Goal: Use online tool/utility: Utilize a website feature to perform a specific function

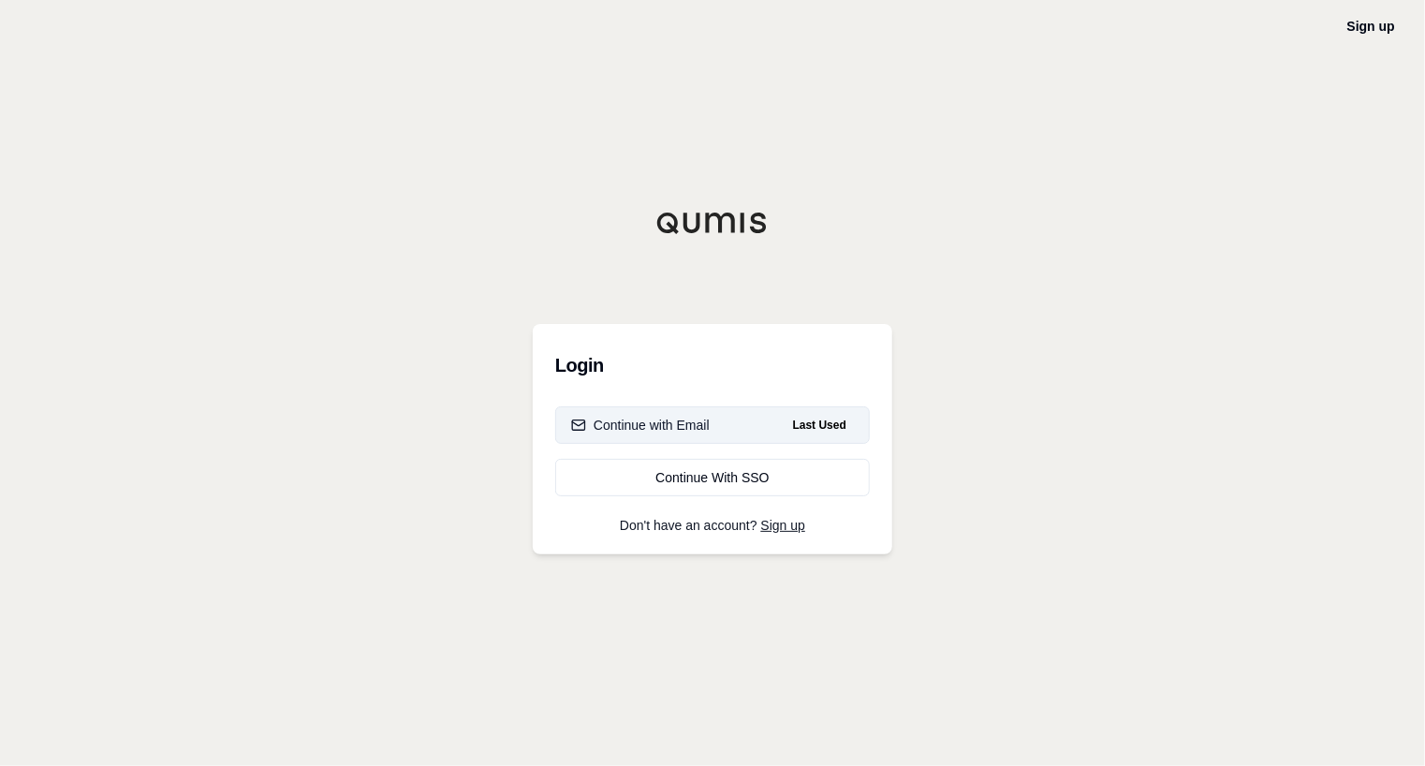
click at [656, 429] on div "Continue with Email" at bounding box center [640, 425] width 139 height 19
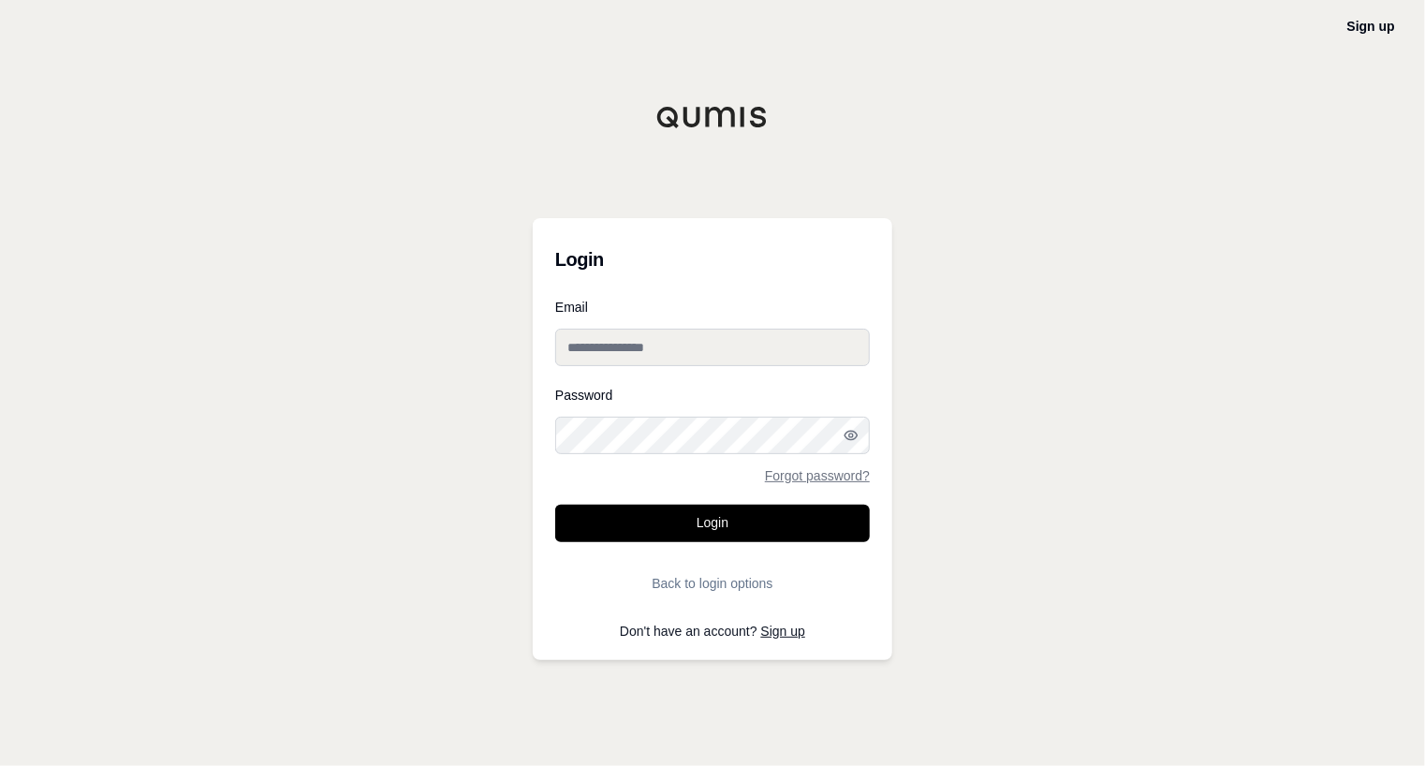
type input "**********"
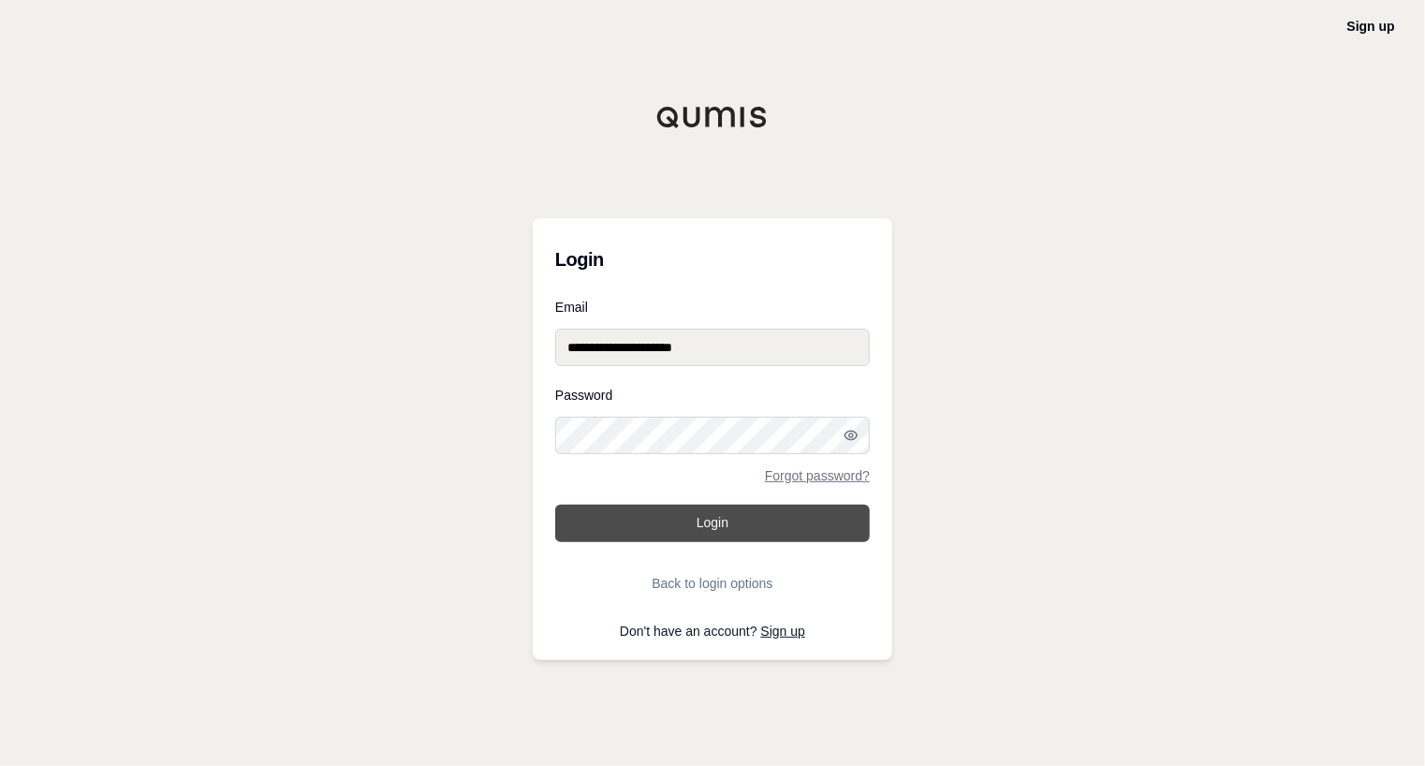
click at [691, 524] on button "Login" at bounding box center [712, 523] width 315 height 37
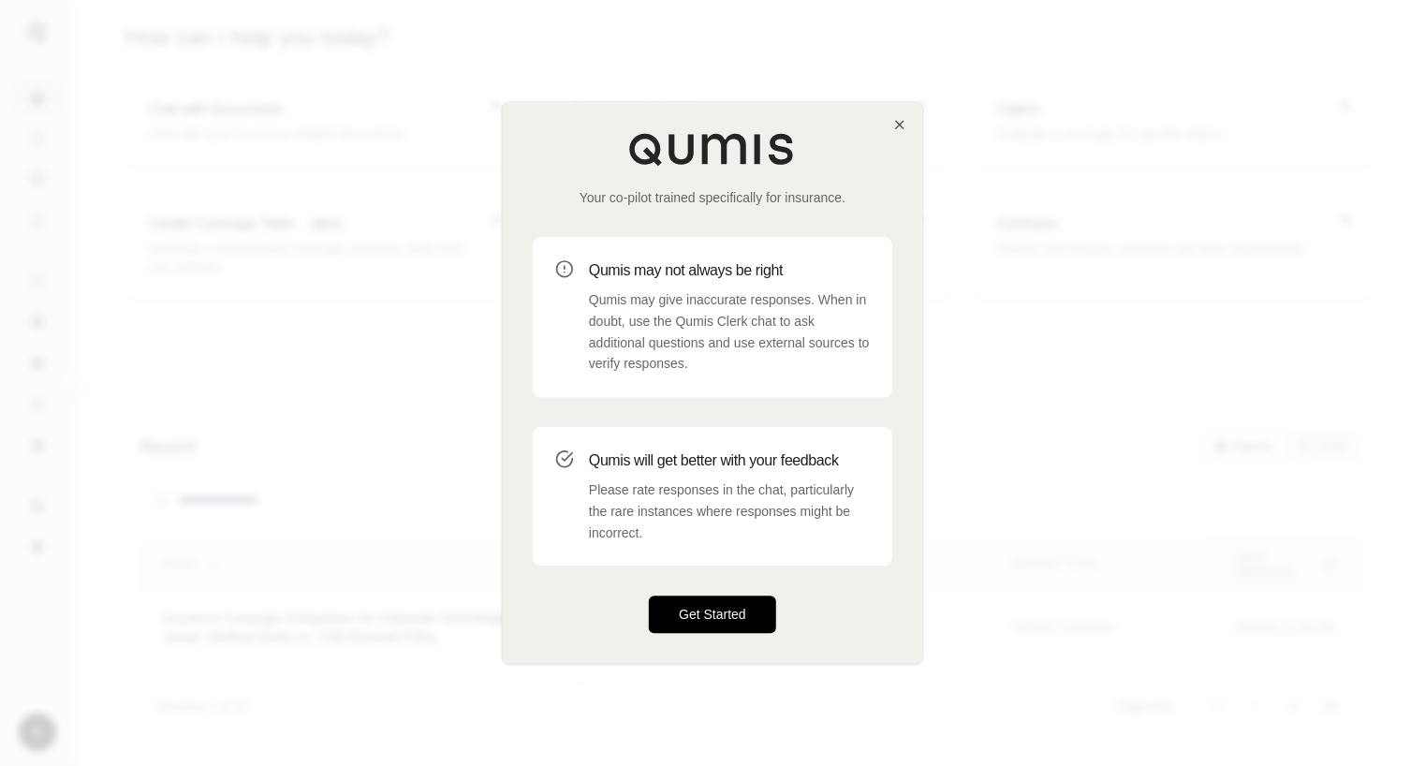
click at [692, 608] on button "Get Started" at bounding box center [712, 614] width 127 height 37
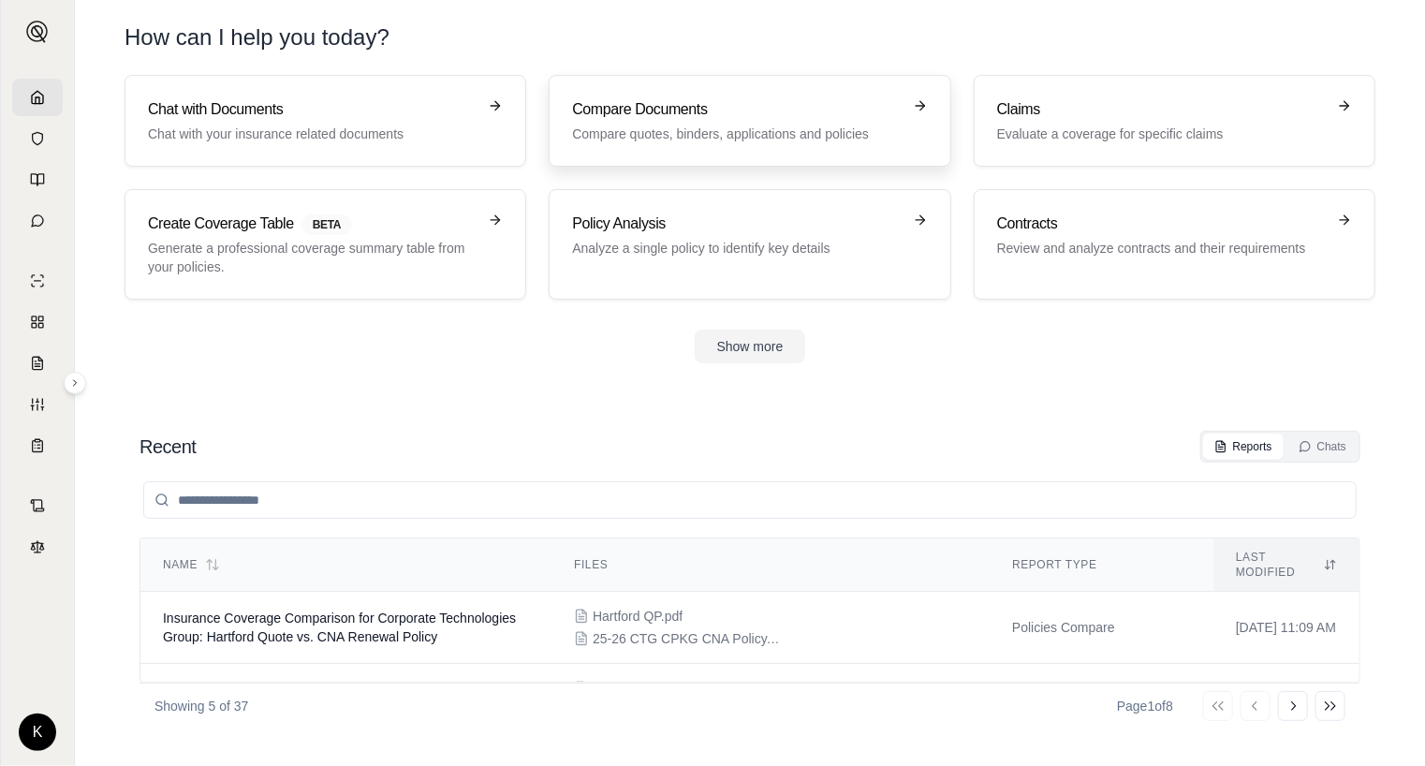
click at [753, 132] on p "Compare quotes, binders, applications and policies" at bounding box center [736, 134] width 329 height 19
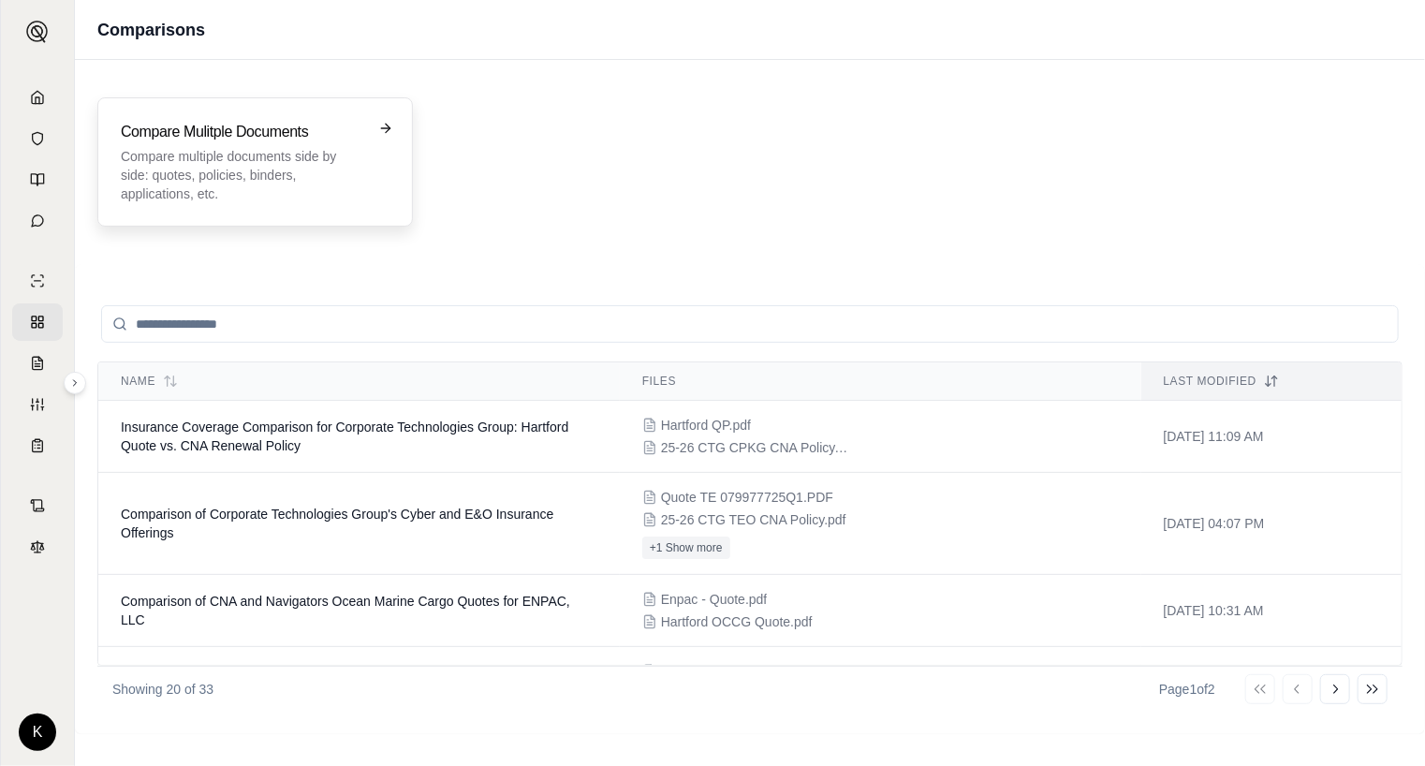
click at [300, 154] on p "Compare multiple documents side by side: quotes, policies, binders, application…" at bounding box center [242, 175] width 242 height 56
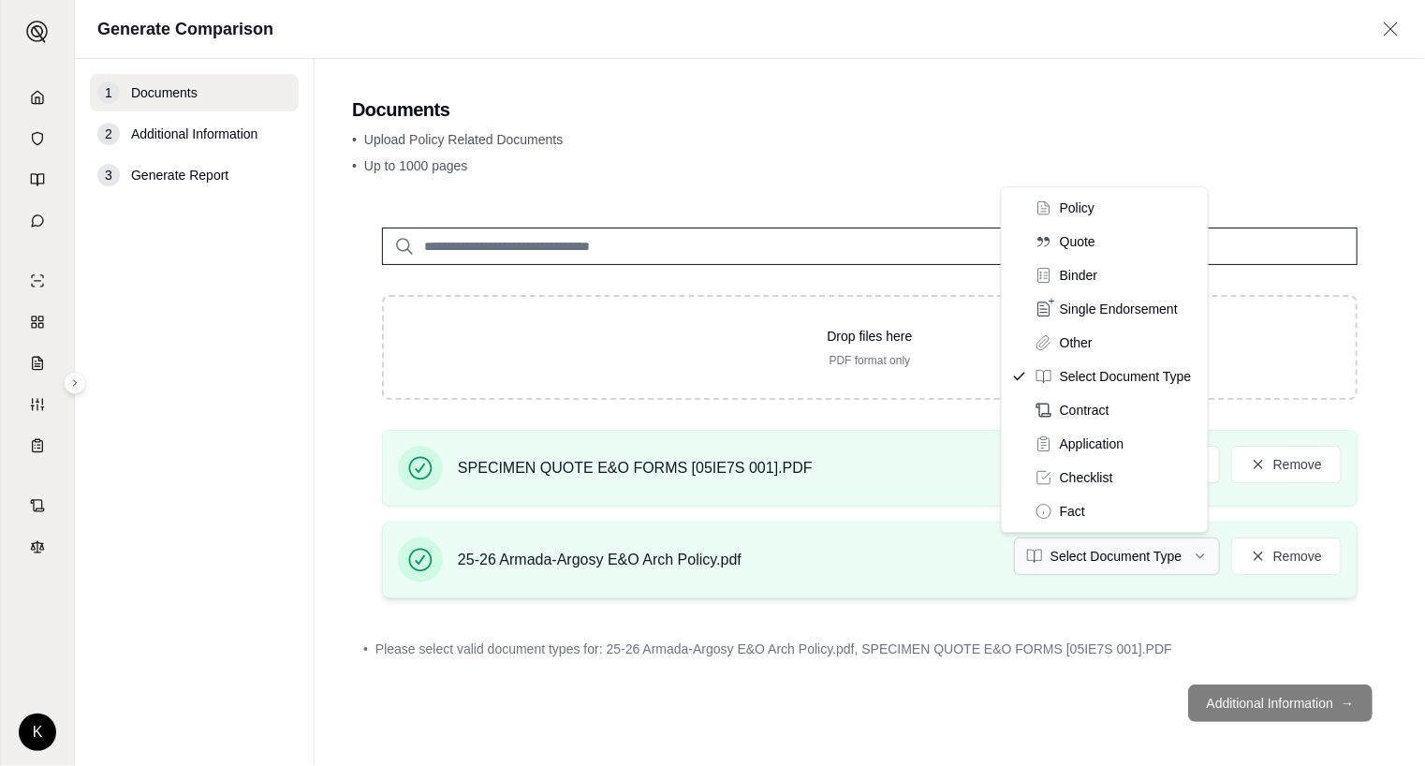
click at [1164, 558] on html "K Generate Comparison 1 Documents 2 Additional Information 3 Generate Report Do…" at bounding box center [712, 383] width 1425 height 766
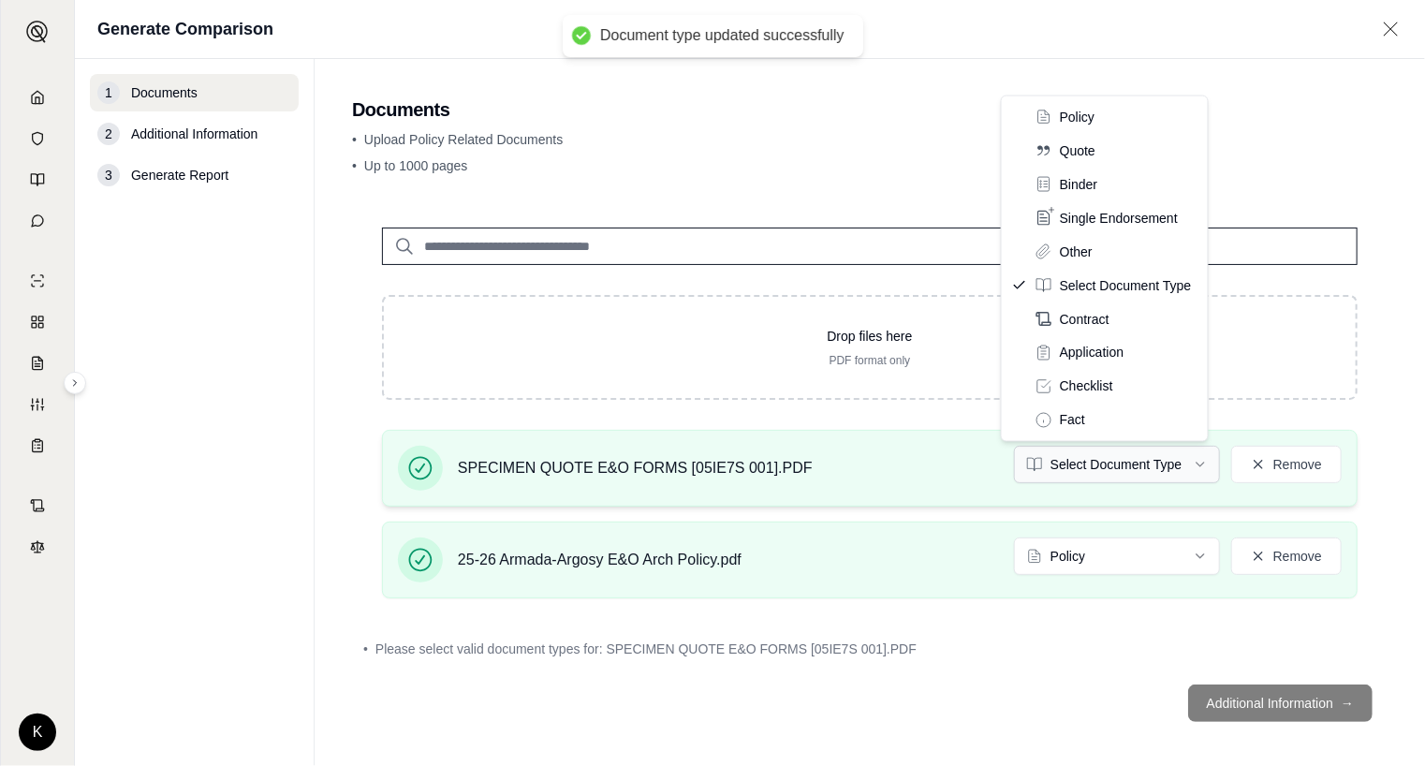
click at [1116, 462] on html "Document type updated successfully K Generate Comparison 1 Documents 2 Addition…" at bounding box center [712, 383] width 1425 height 766
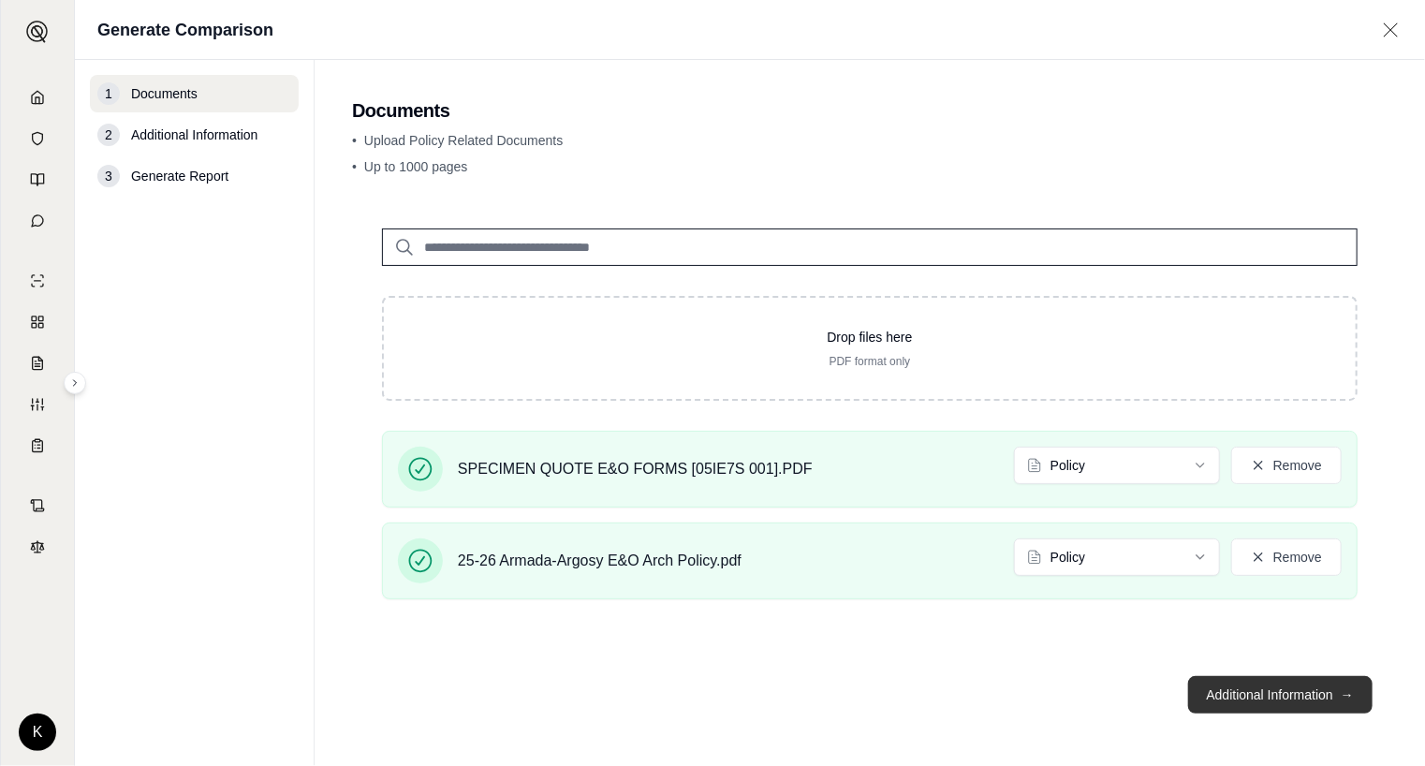
click at [1248, 685] on button "Additional Information →" at bounding box center [1280, 694] width 184 height 37
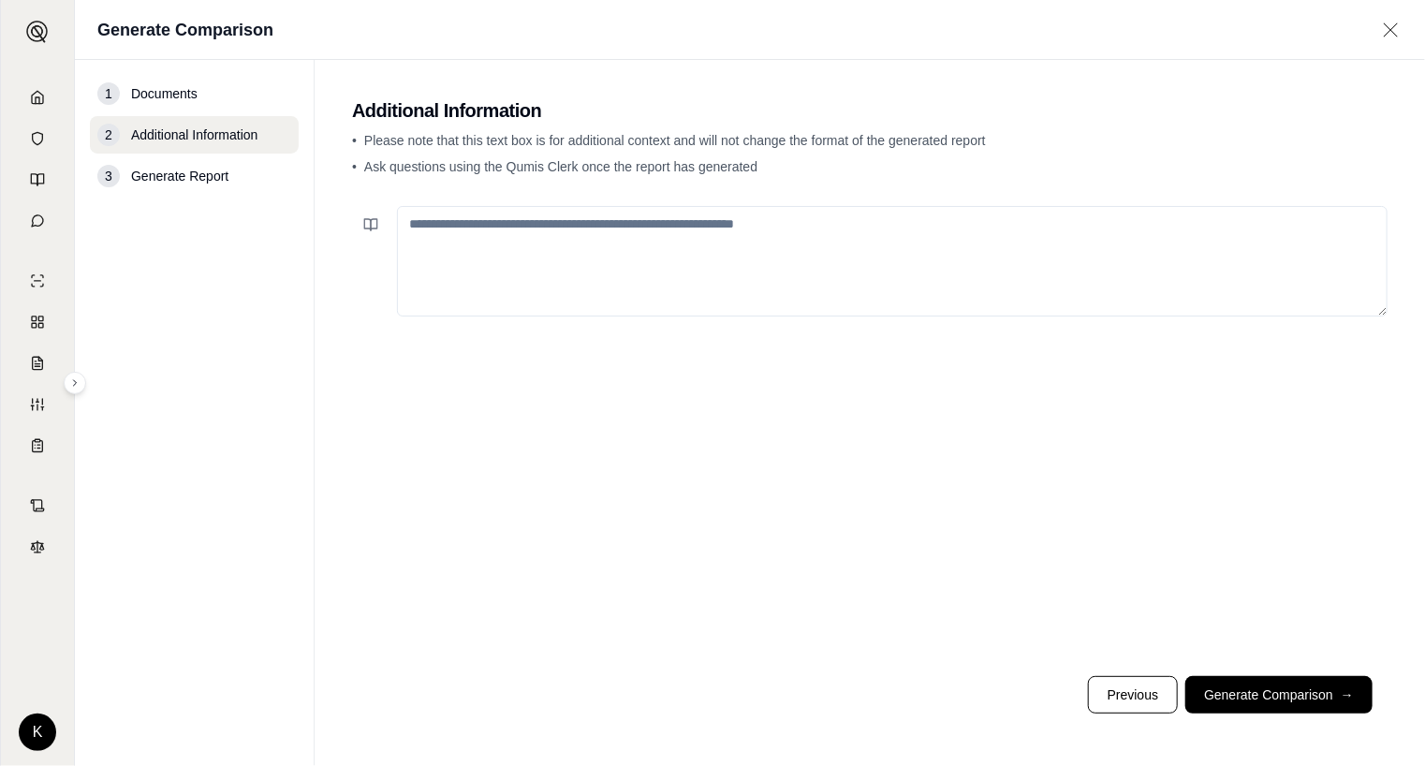
click at [672, 225] on textarea at bounding box center [892, 261] width 990 height 110
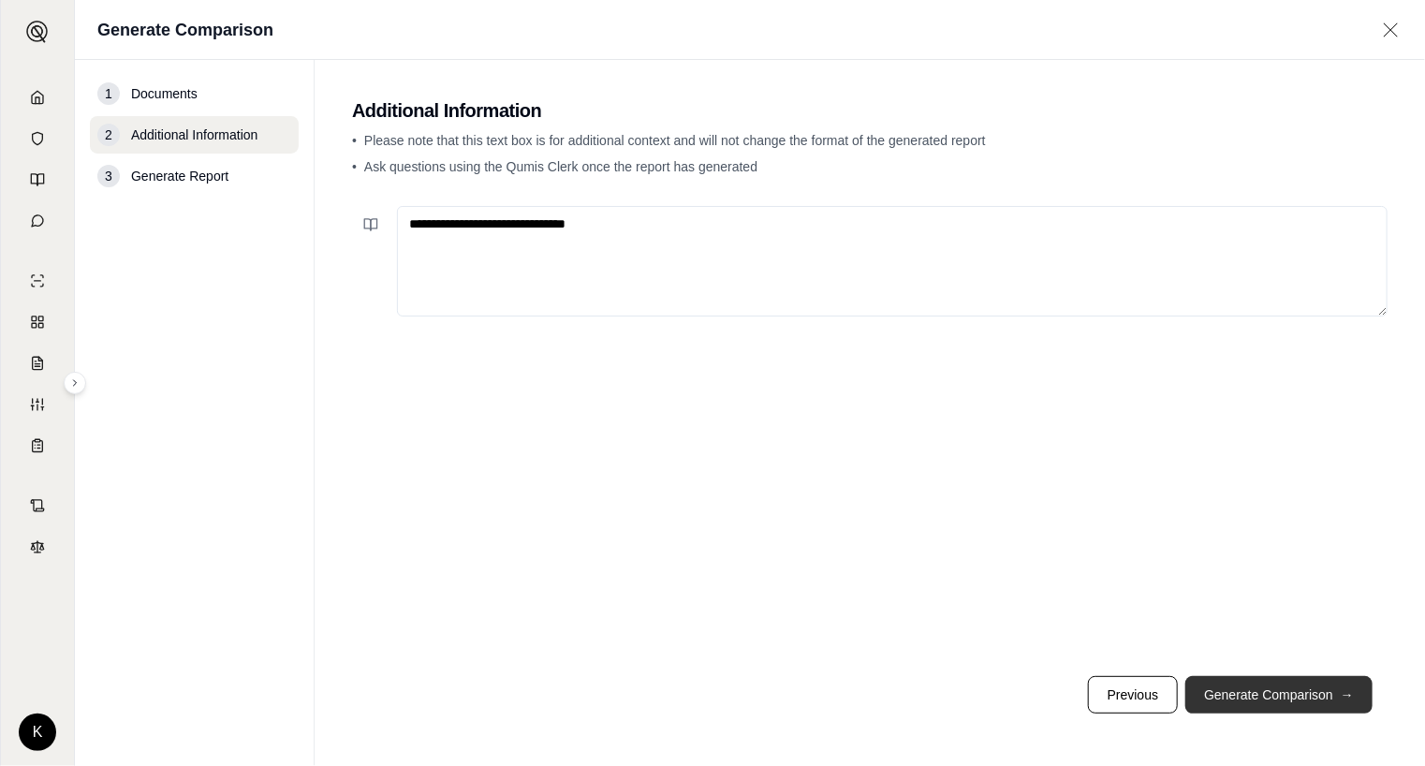
type textarea "**********"
click at [1224, 693] on button "Generate Comparison →" at bounding box center [1278, 694] width 187 height 37
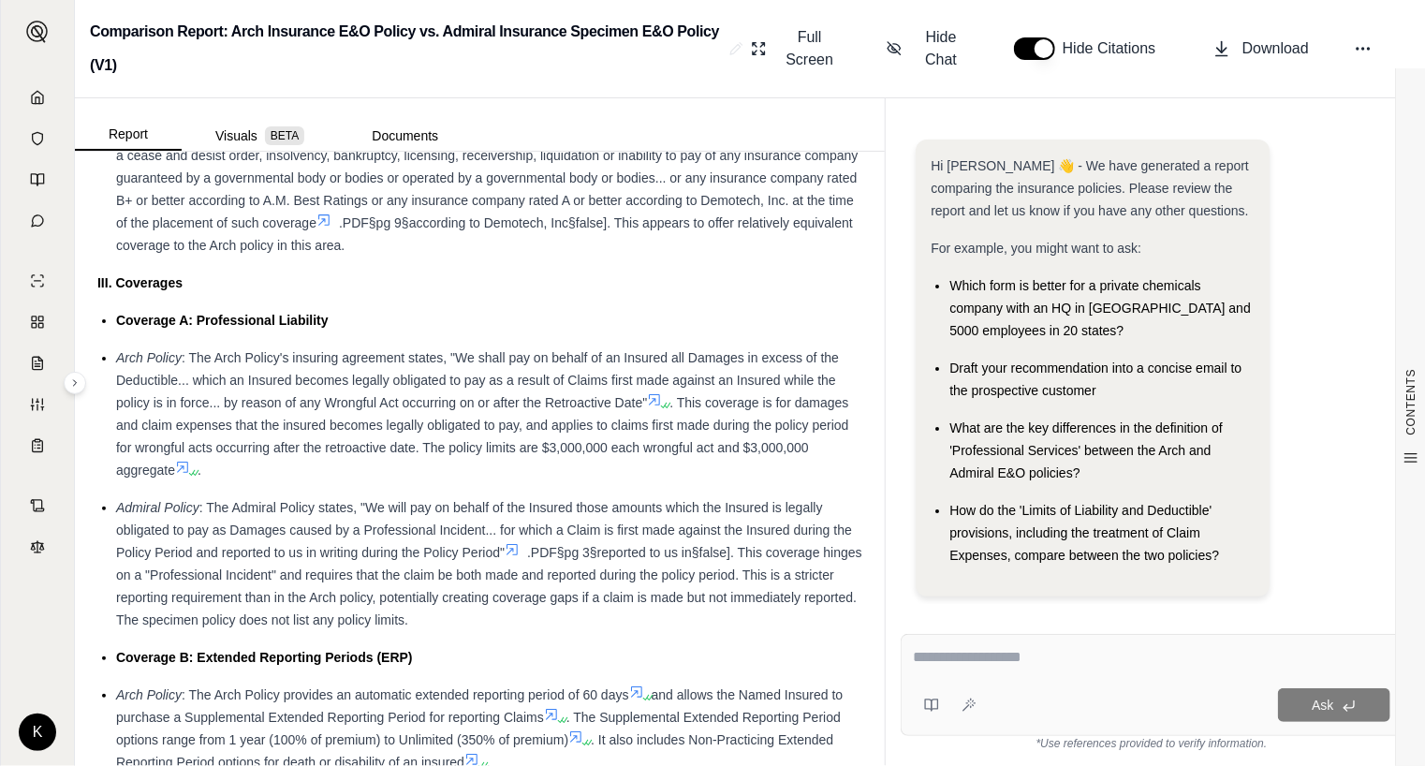
scroll to position [2434, 0]
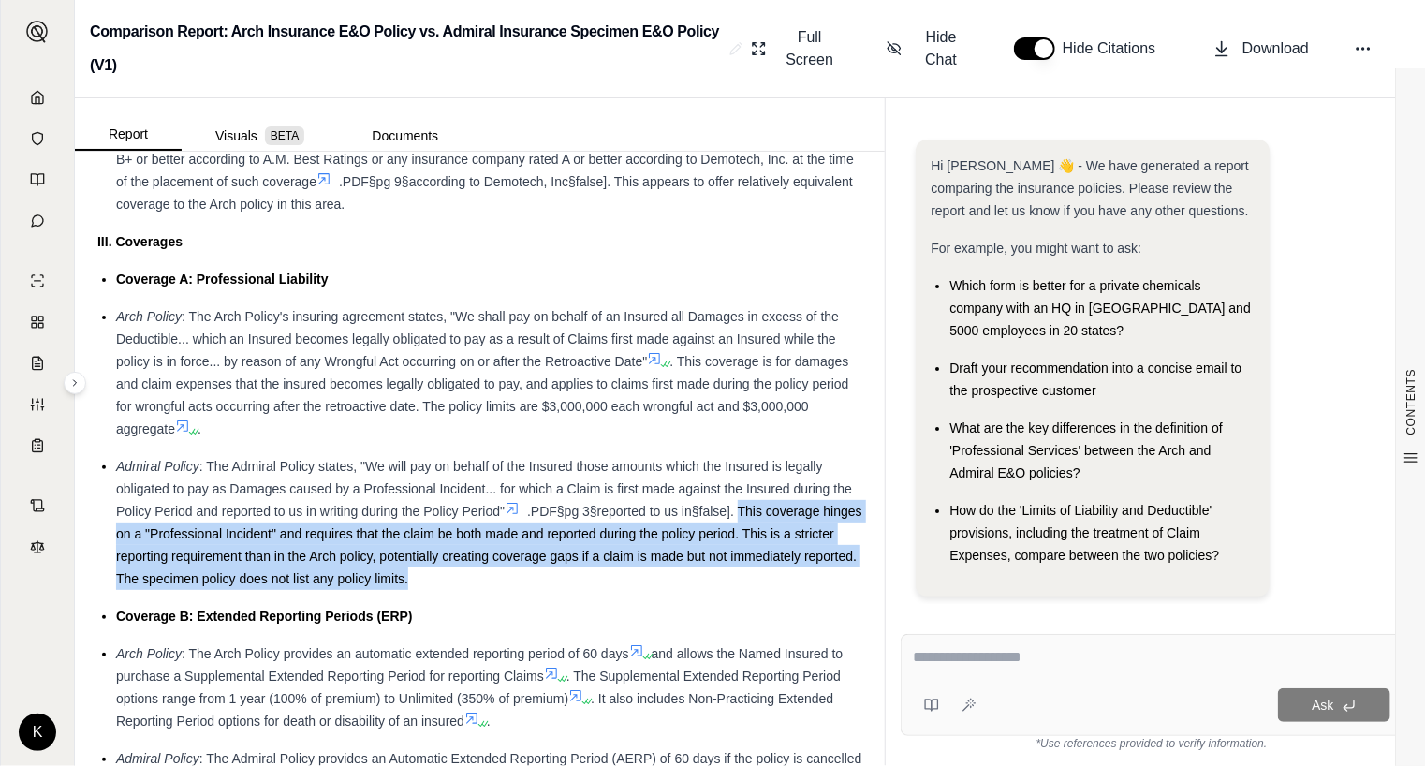
drag, startPoint x: 766, startPoint y: 528, endPoint x: 794, endPoint y: 611, distance: 87.9
click at [794, 590] on div "Admiral Policy : The Admiral Policy states, "We will pay on behalf of the Insur…" at bounding box center [489, 522] width 746 height 135
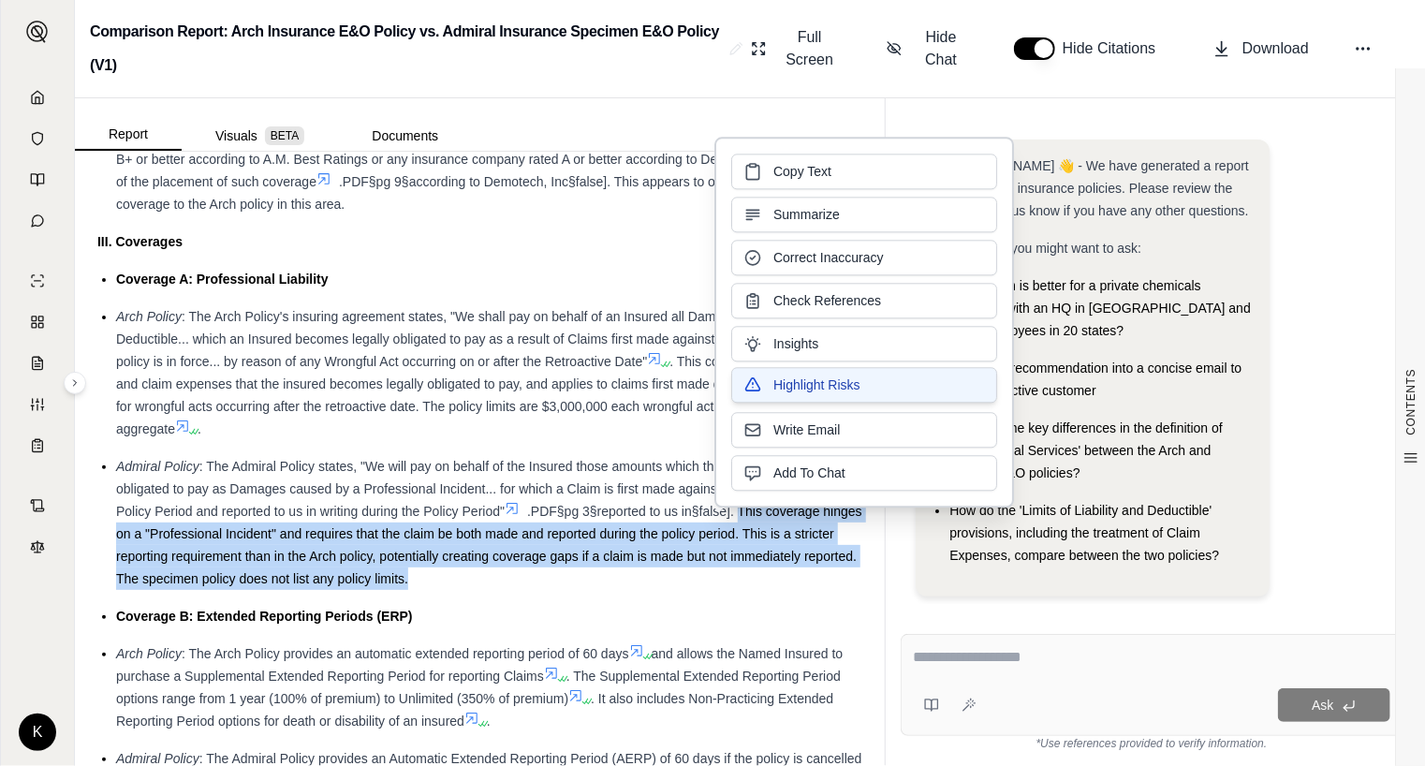
click at [817, 379] on span "Highlight Risks" at bounding box center [816, 384] width 87 height 19
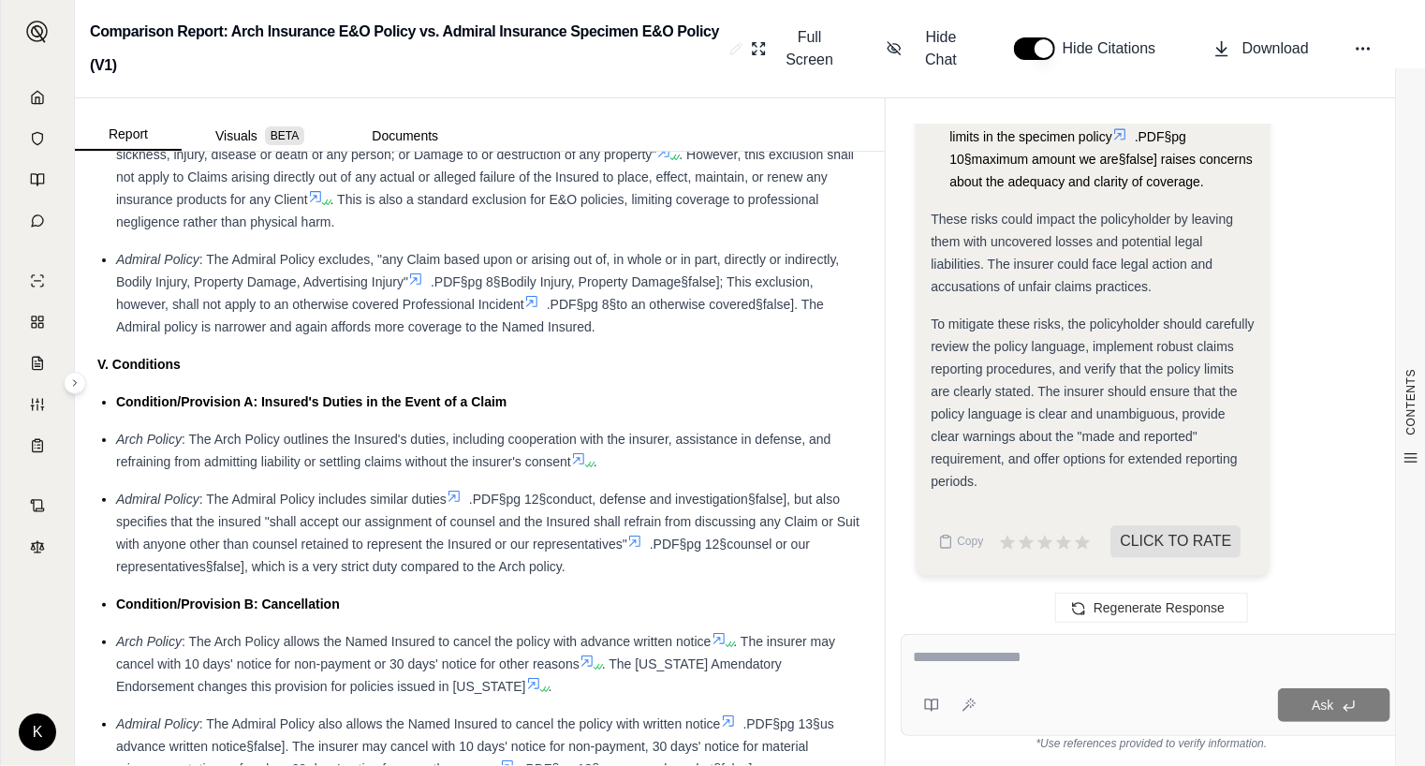
scroll to position [3838, 0]
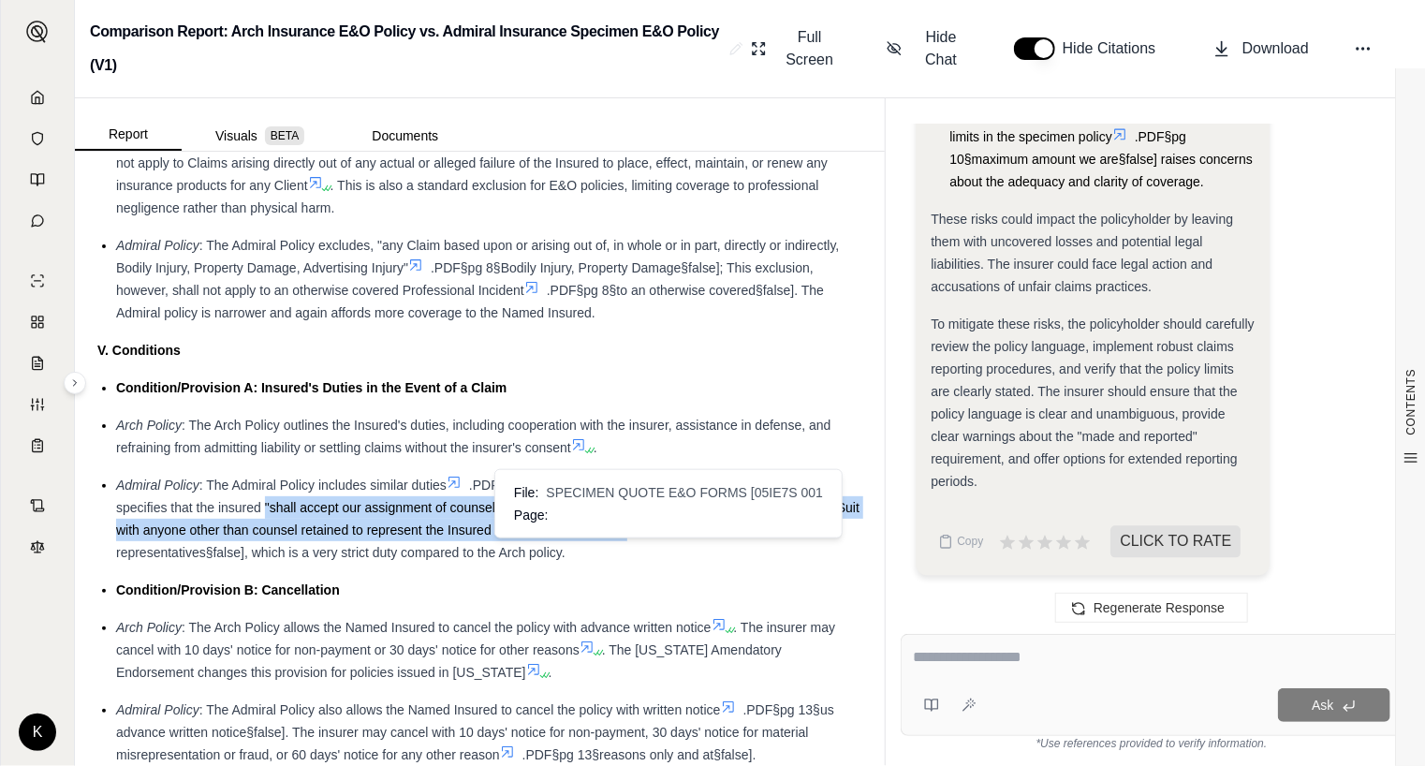
drag, startPoint x: 265, startPoint y: 528, endPoint x: 653, endPoint y: 545, distance: 388.8
click at [653, 537] on span ".PDF§pg 12§conduct, defense and investigation§false], but also specifies that t…" at bounding box center [487, 507] width 743 height 60
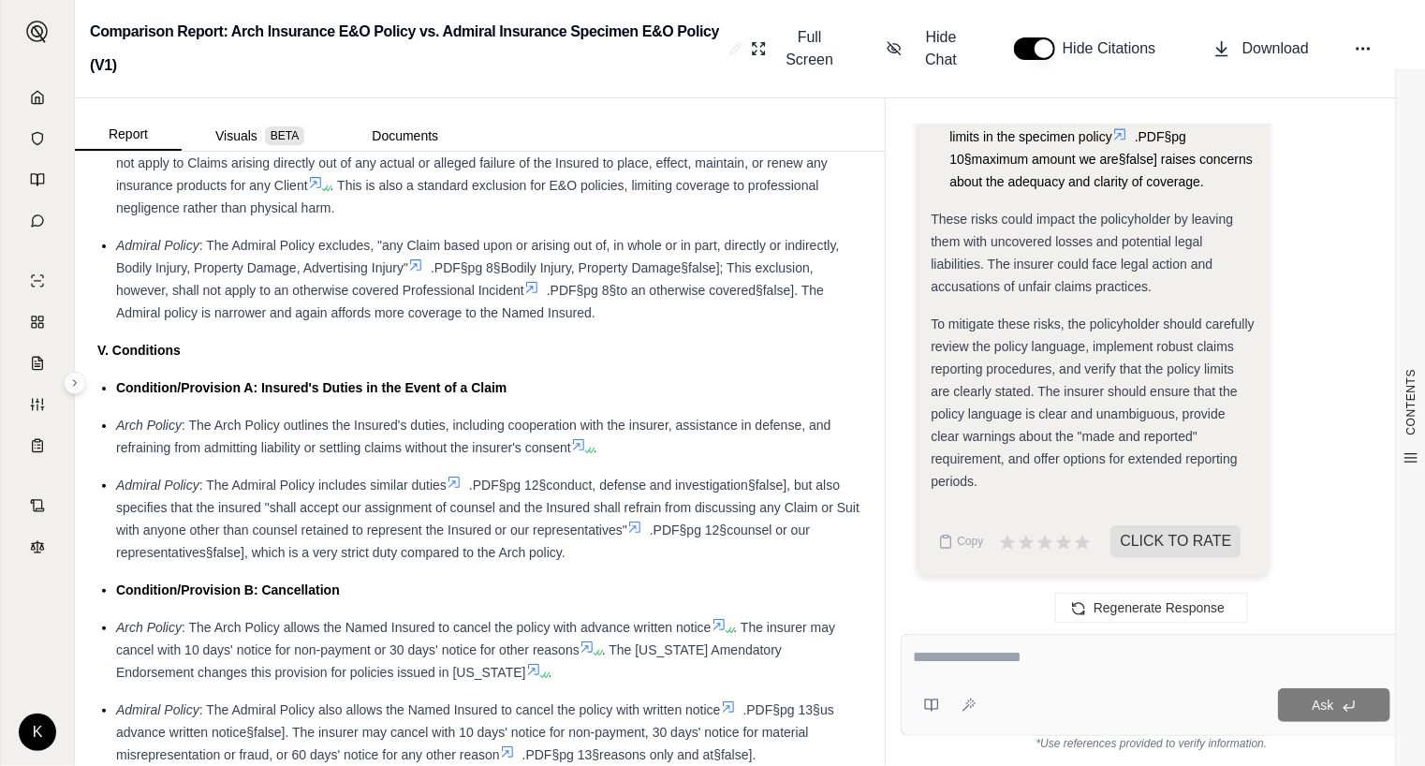
click at [622, 601] on div "Condition/Provision B: Cancellation" at bounding box center [489, 590] width 746 height 22
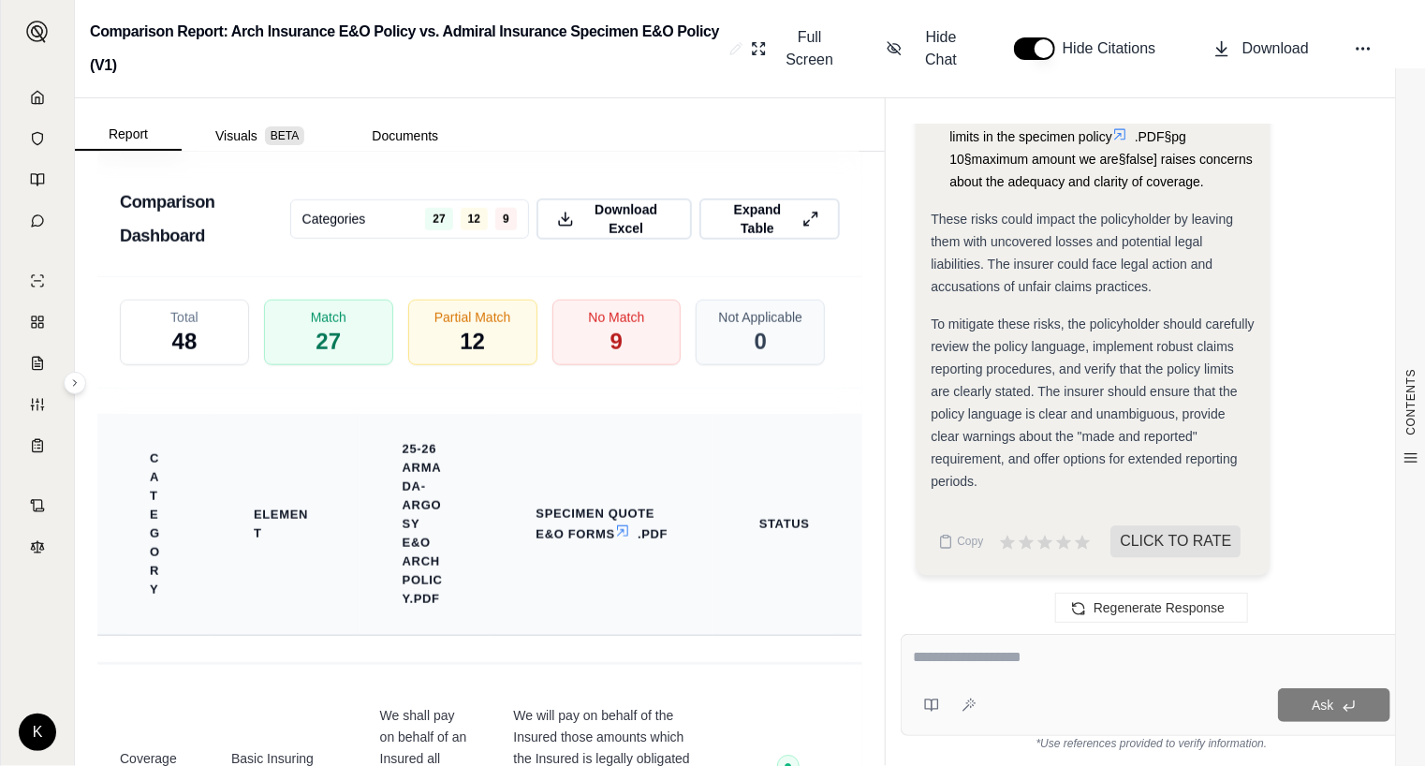
scroll to position [4587, 0]
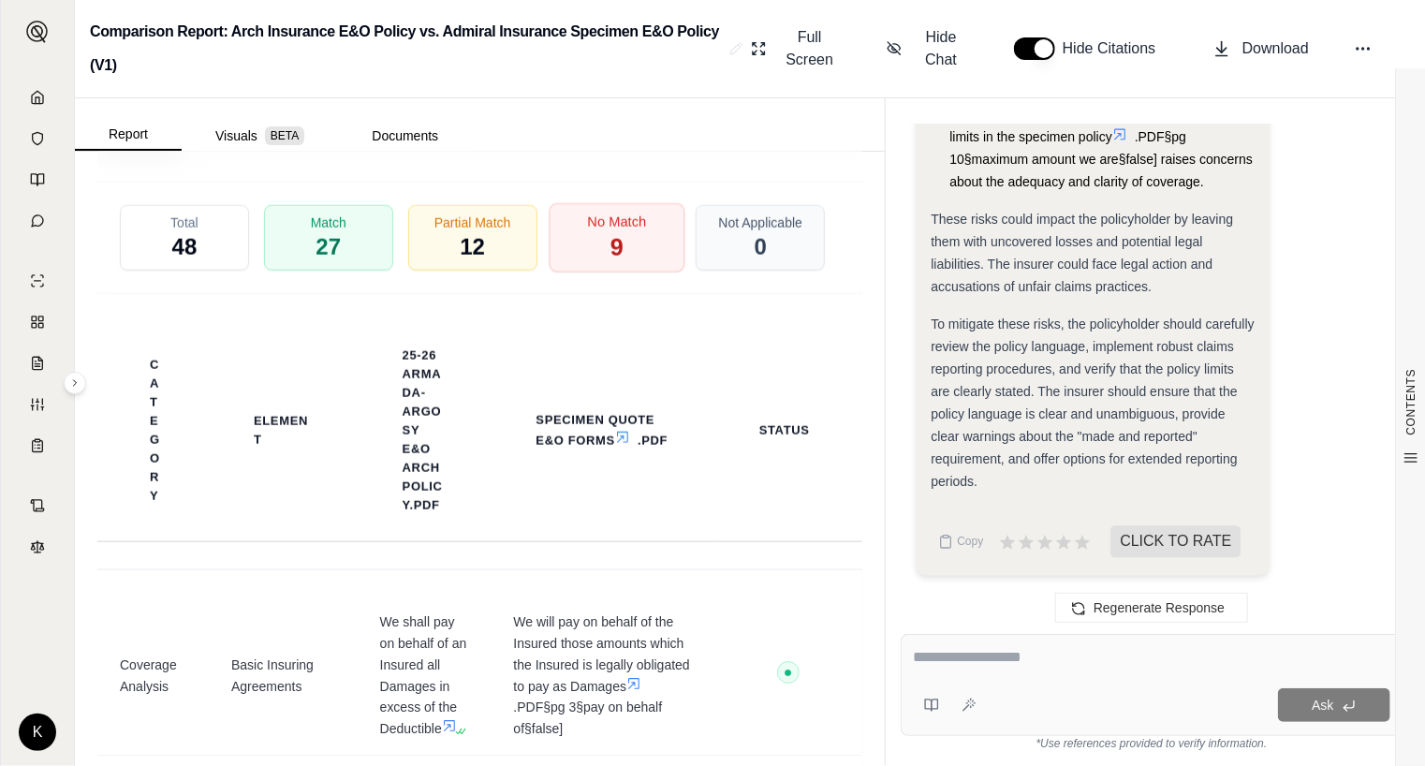
click at [609, 264] on span "9" at bounding box center [615, 248] width 13 height 32
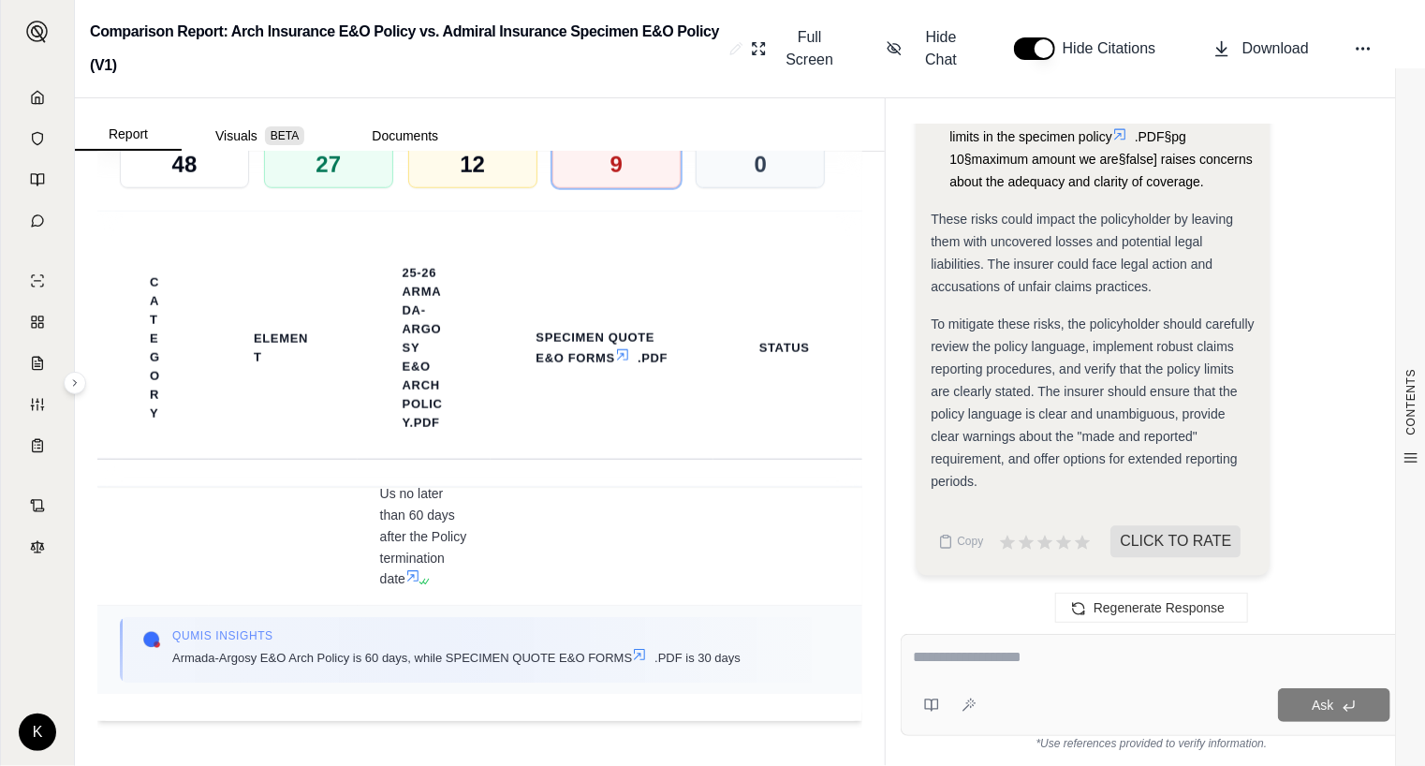
scroll to position [3284, 0]
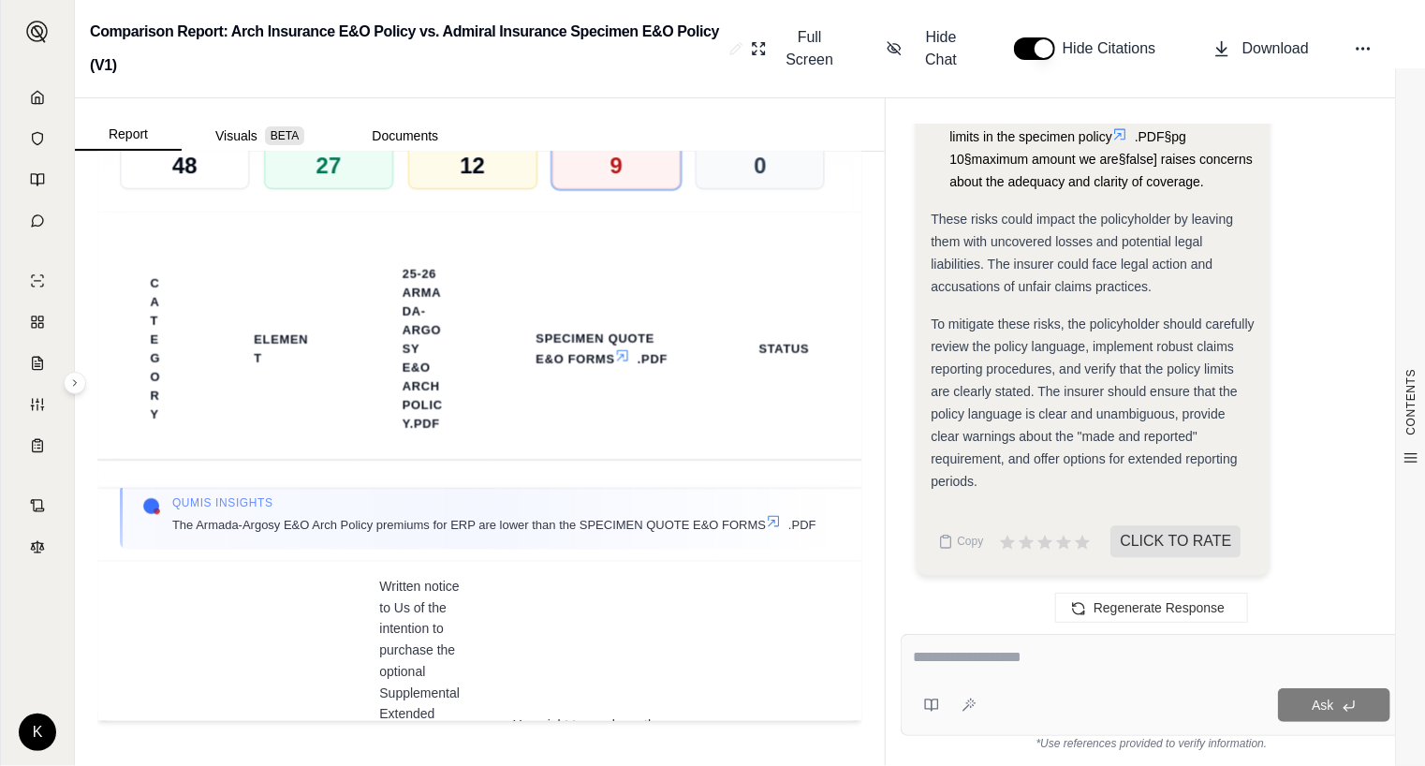
click at [1051, 685] on div "Ask" at bounding box center [1152, 685] width 502 height 102
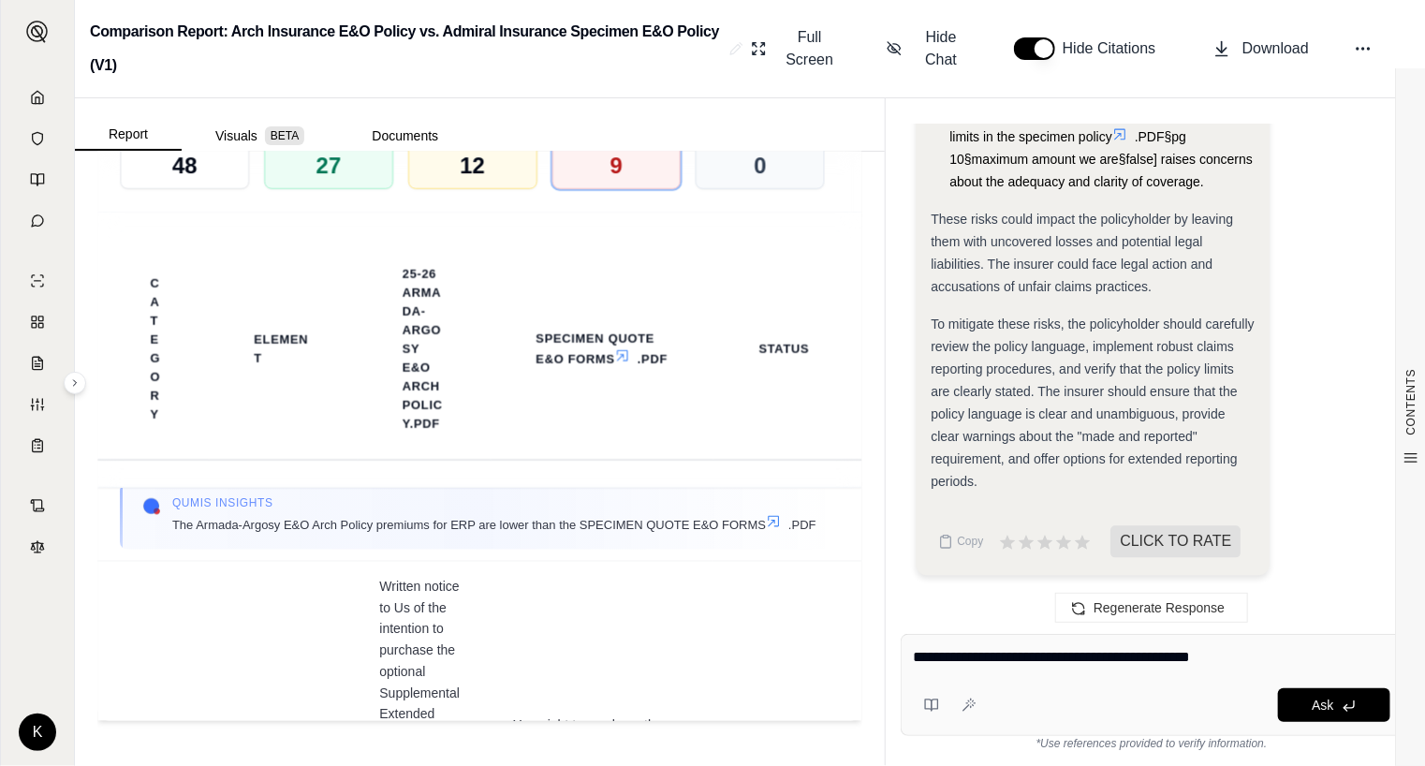
type textarea "**********"
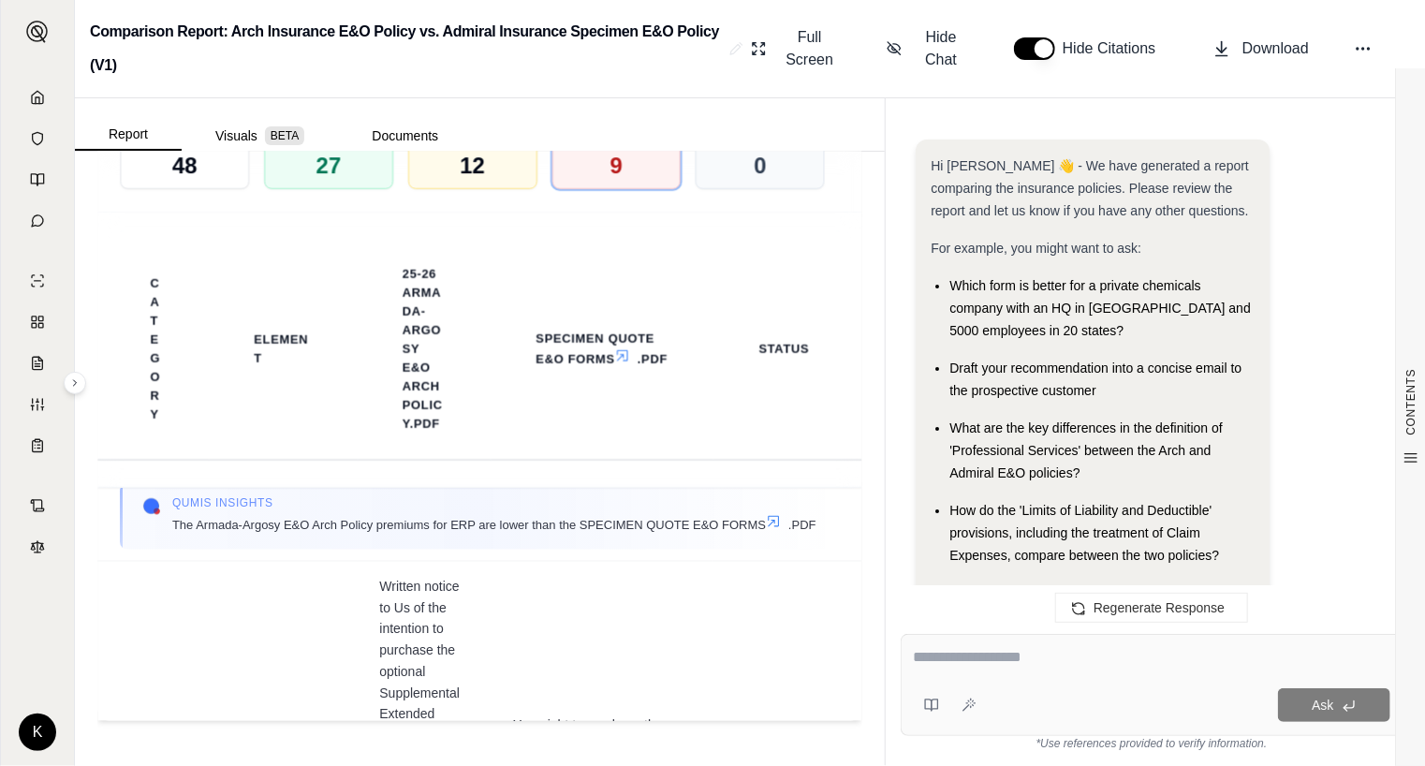
scroll to position [9144, 0]
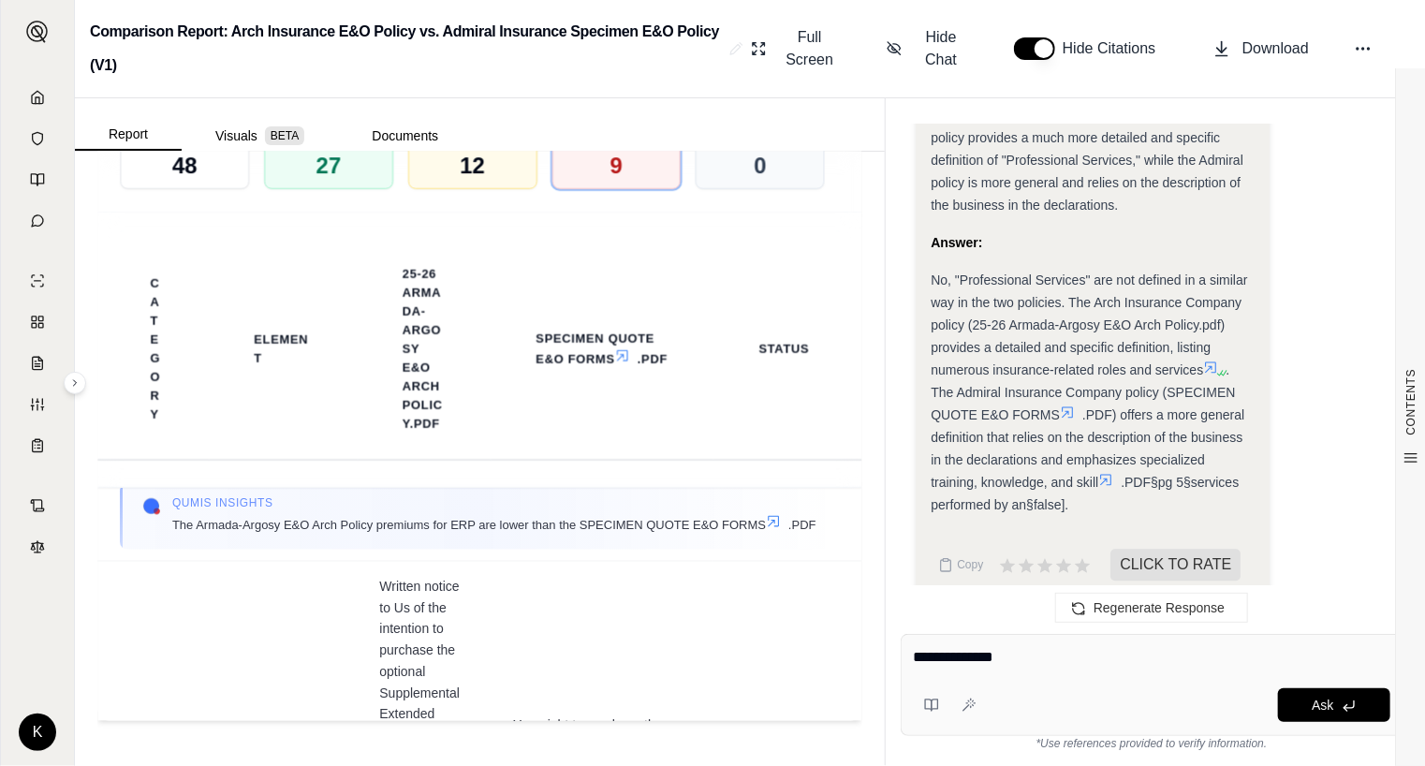
type textarea "**********"
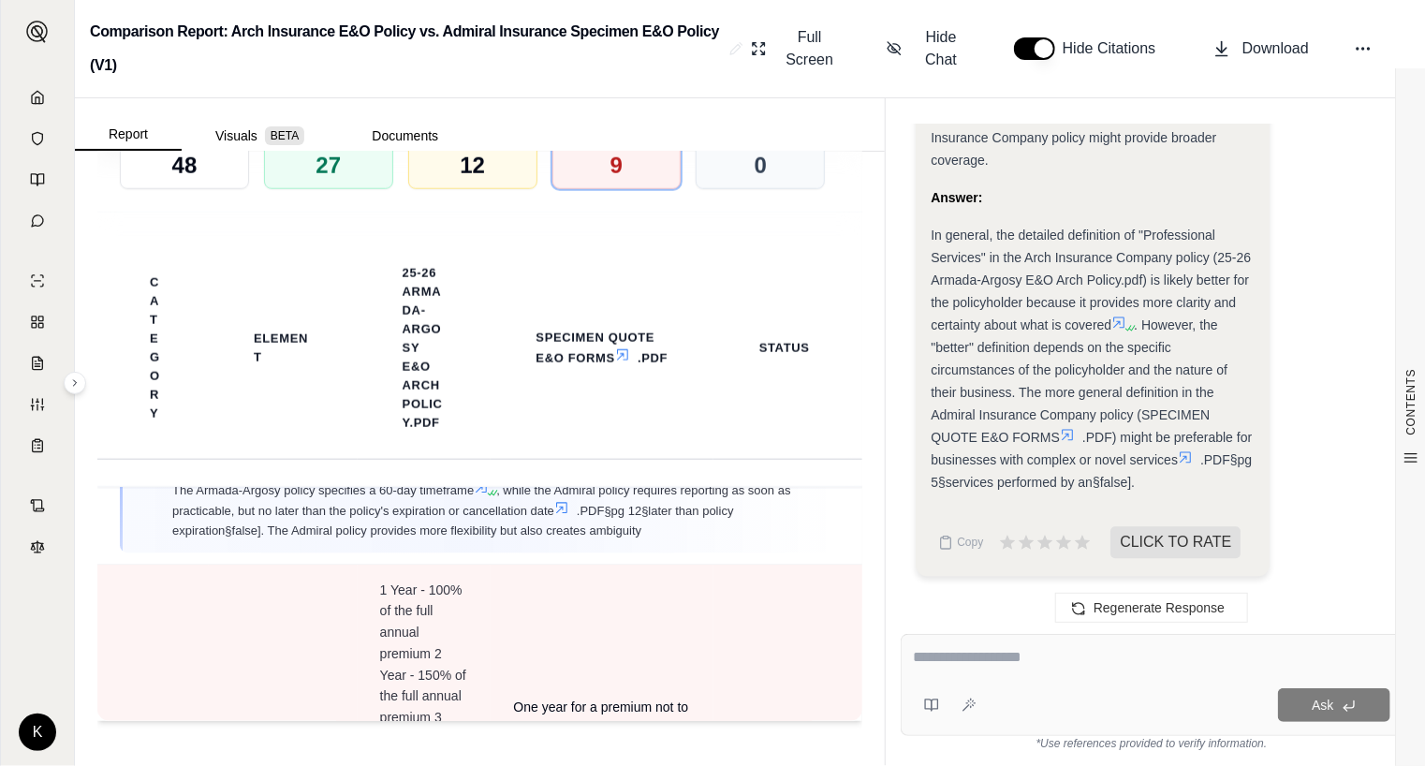
scroll to position [2441, 0]
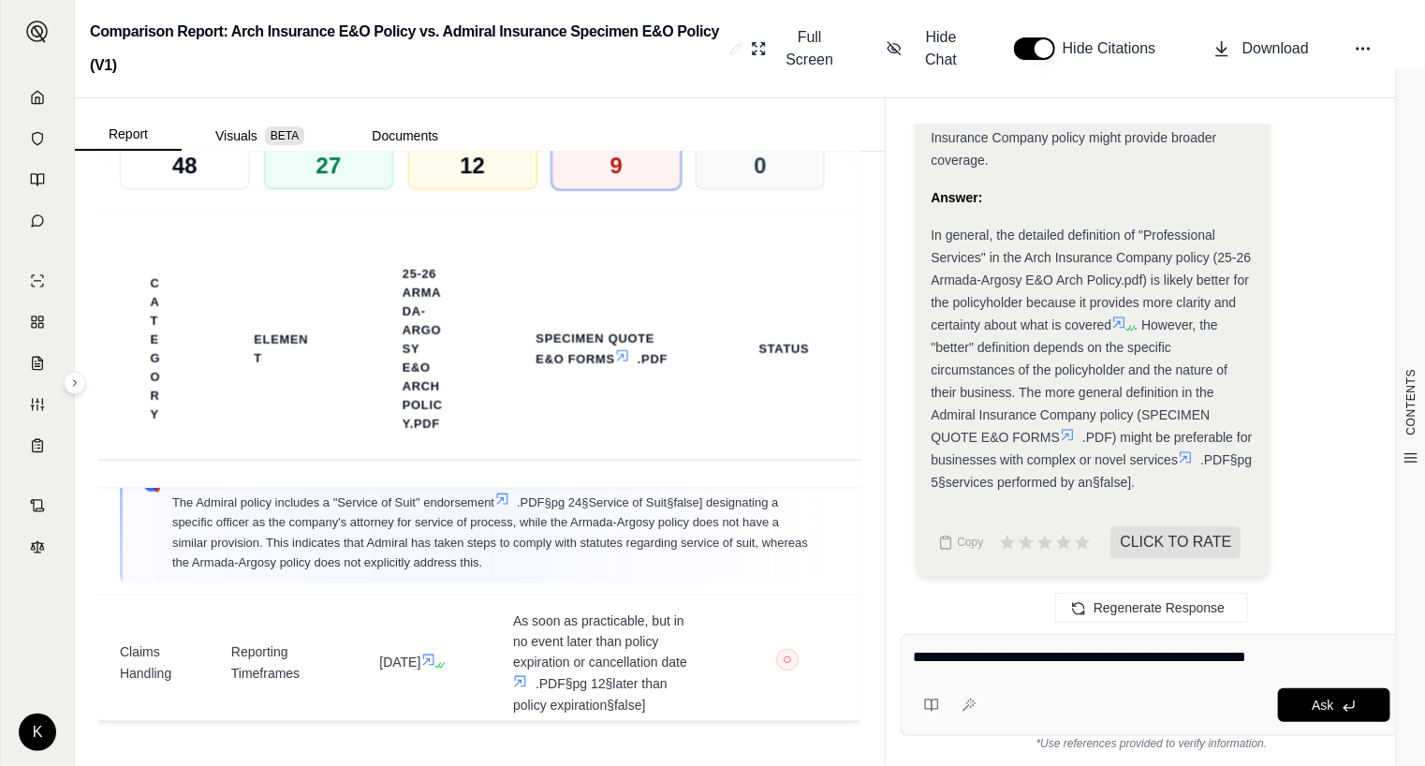
paste textarea "**********"
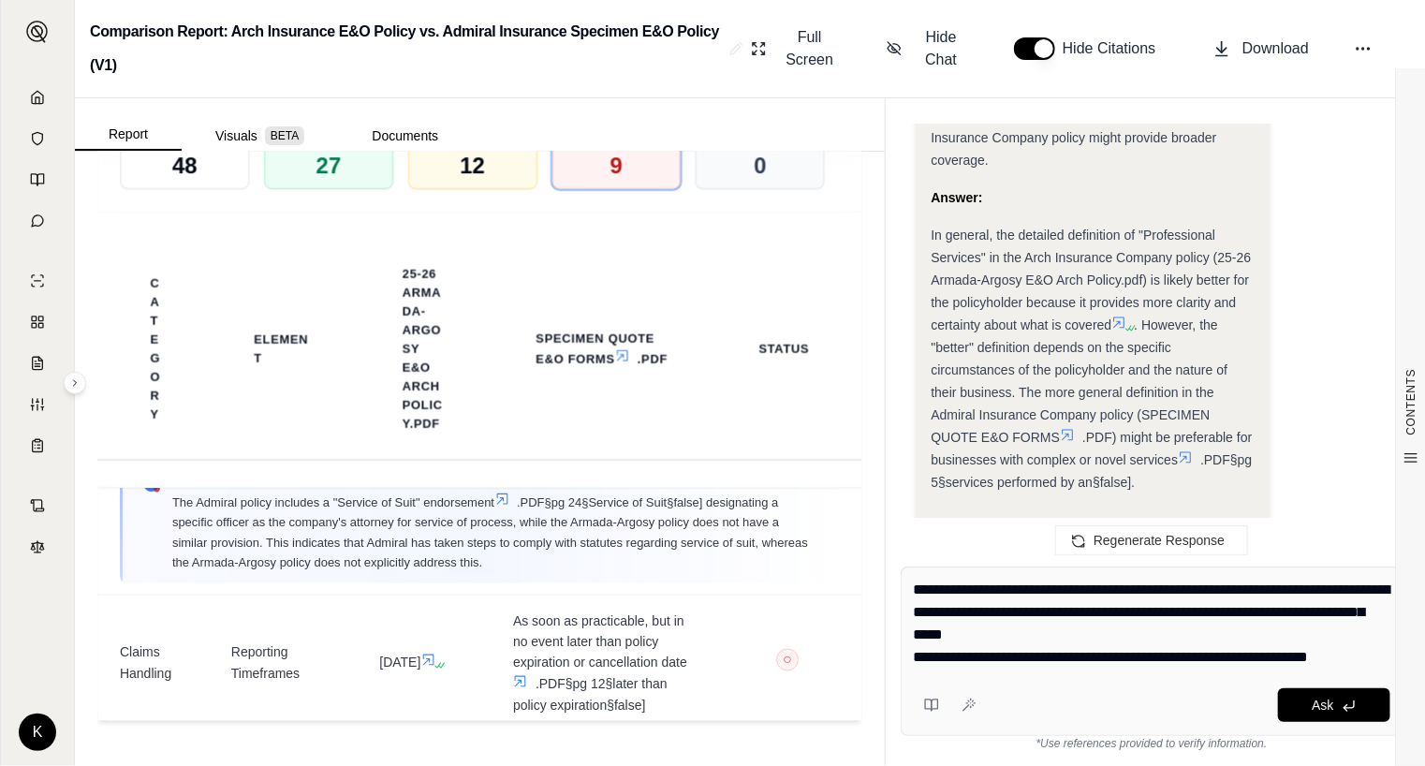
click at [1324, 591] on textarea "**********" at bounding box center [1152, 624] width 478 height 90
type textarea "**********"
click at [1033, 681] on div "**********" at bounding box center [1152, 650] width 502 height 169
click at [913, 671] on div "**********" at bounding box center [1152, 627] width 478 height 96
click at [1370, 653] on textarea "**********" at bounding box center [1152, 624] width 478 height 90
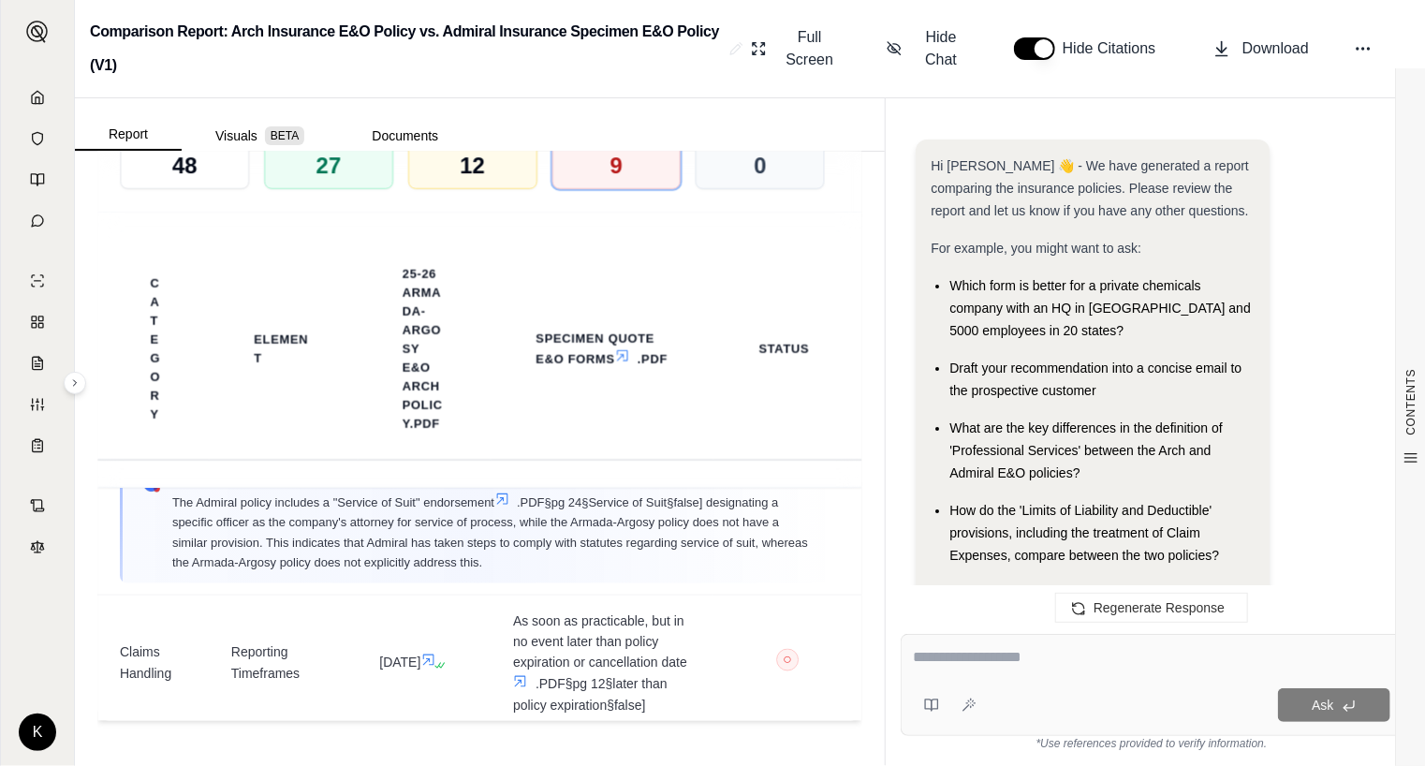
scroll to position [15609, 0]
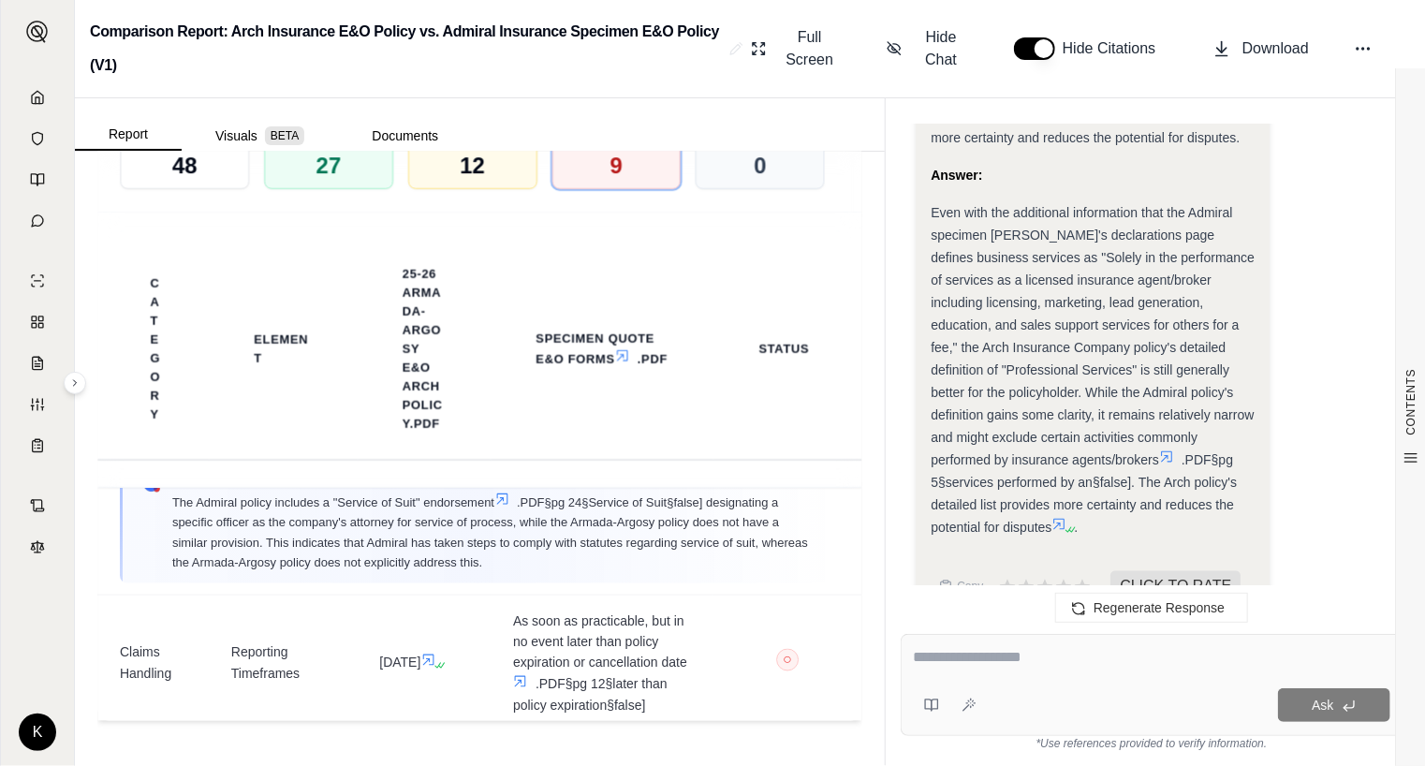
click at [932, 205] on span "Even with the additional information that the Admiral specimen [PERSON_NAME]'s …" at bounding box center [1092, 336] width 324 height 262
click at [949, 668] on textarea at bounding box center [1151, 657] width 477 height 22
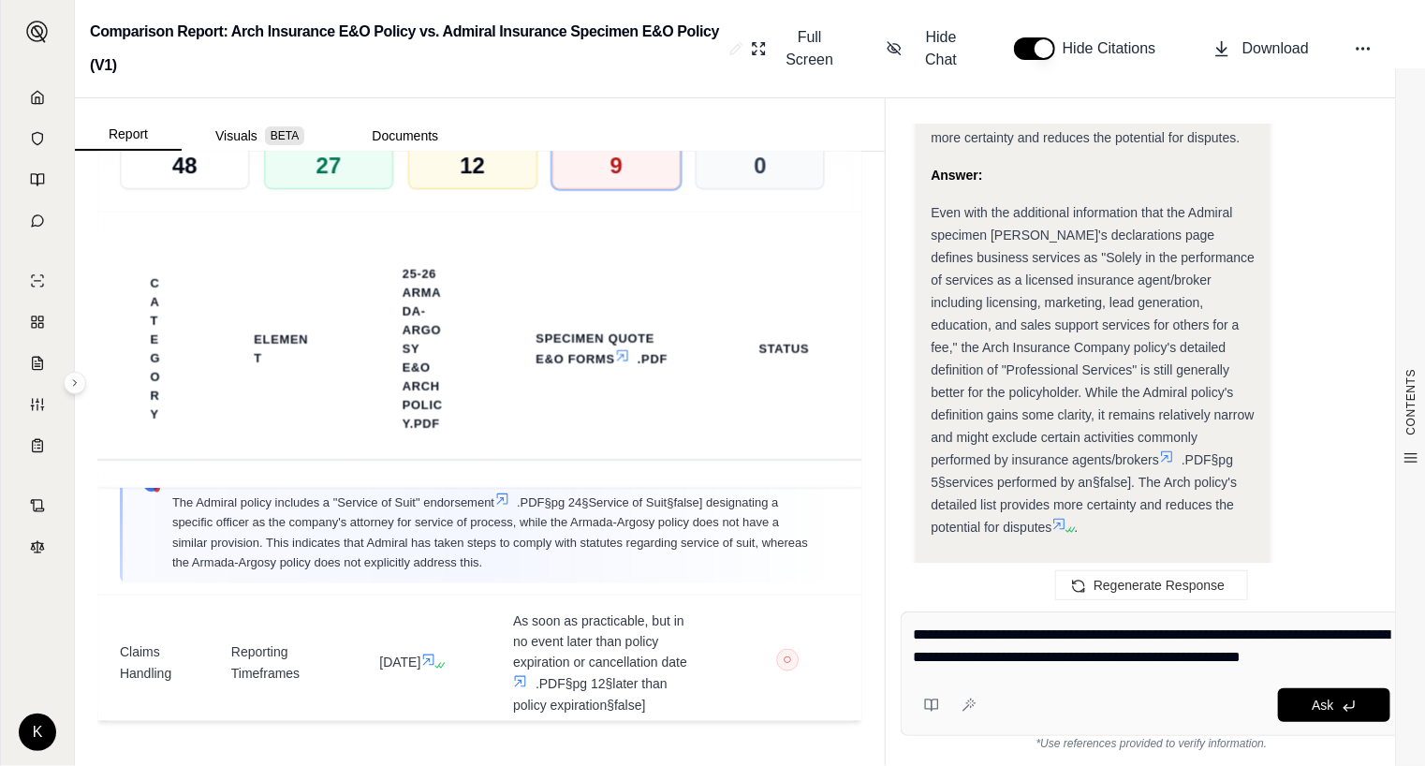
type textarea "**********"
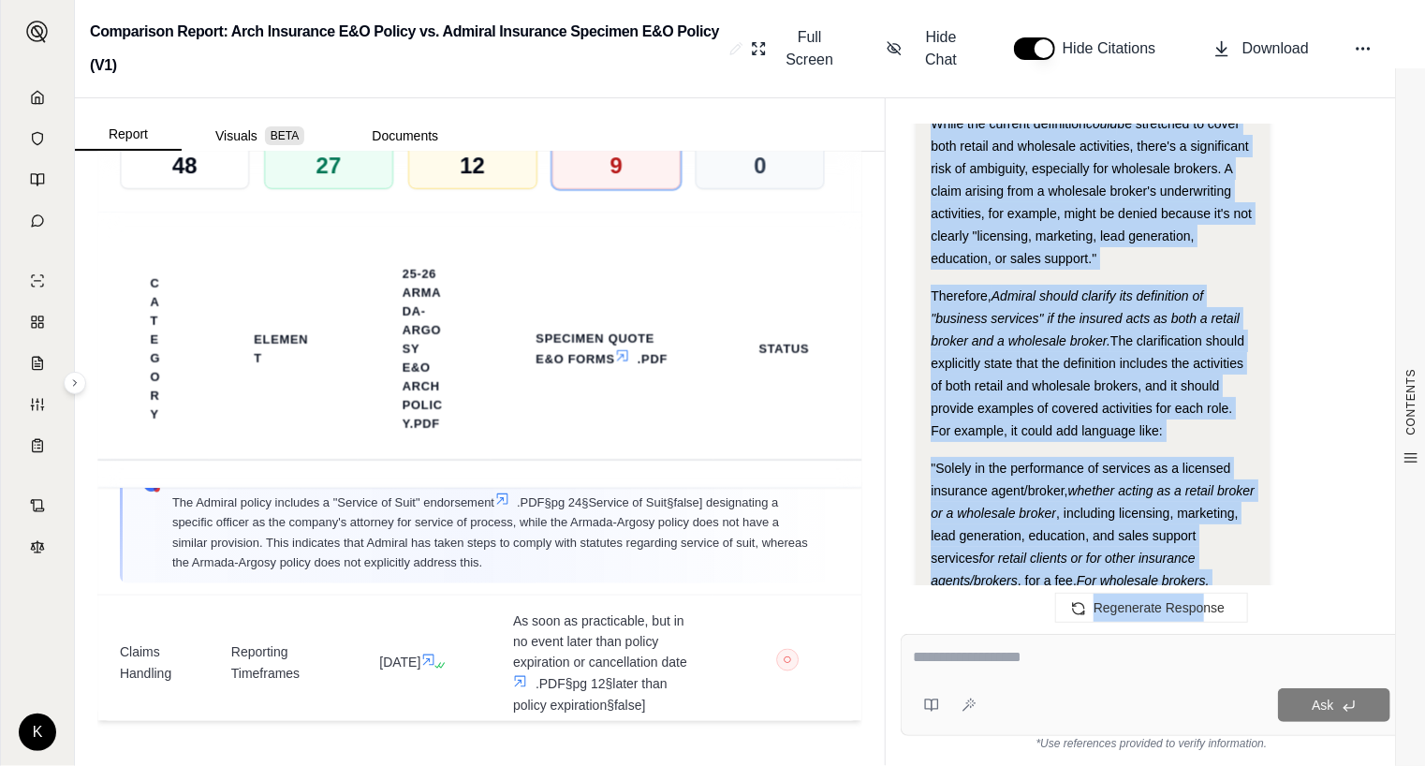
scroll to position [17805, 0]
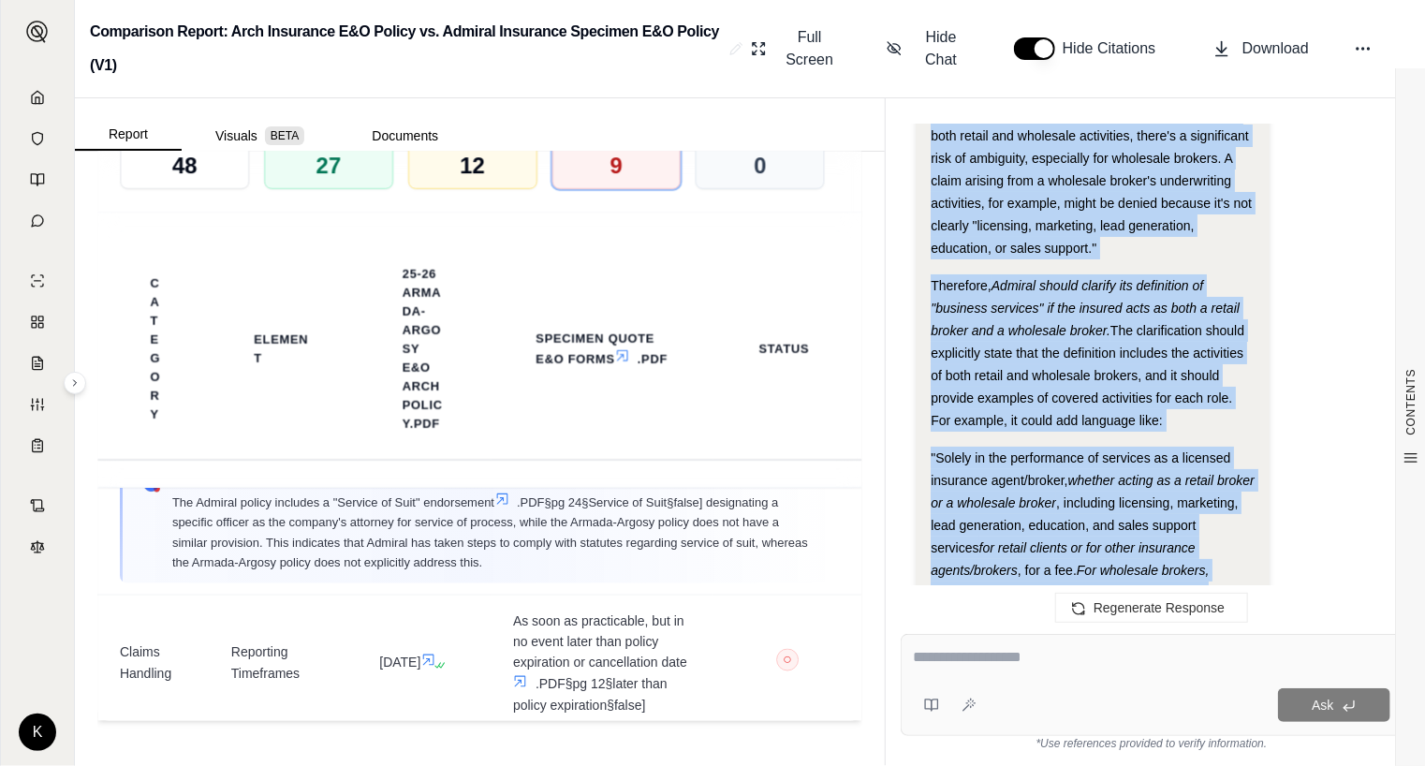
drag, startPoint x: 933, startPoint y: 322, endPoint x: 1233, endPoint y: 571, distance: 389.5
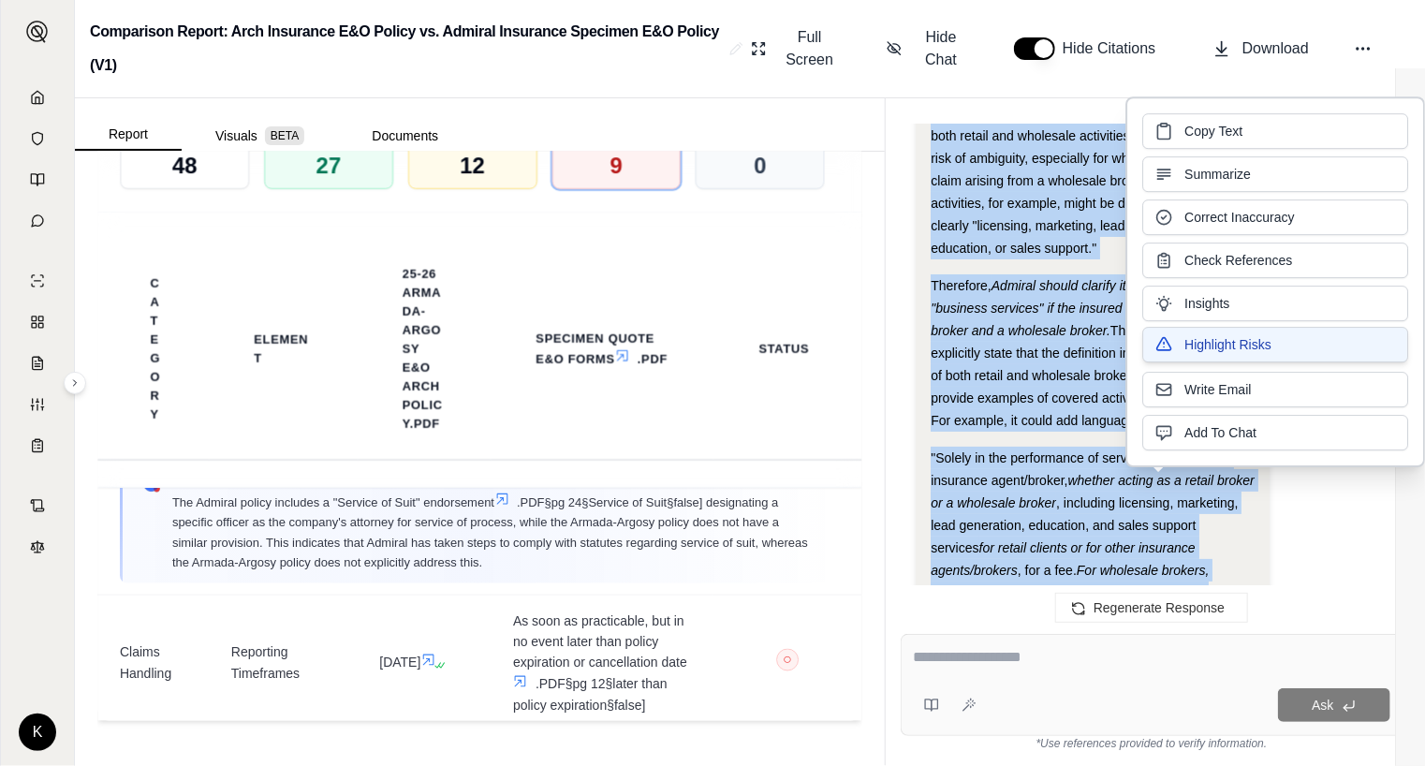
click at [1231, 342] on span "Highlight Risks" at bounding box center [1227, 344] width 87 height 19
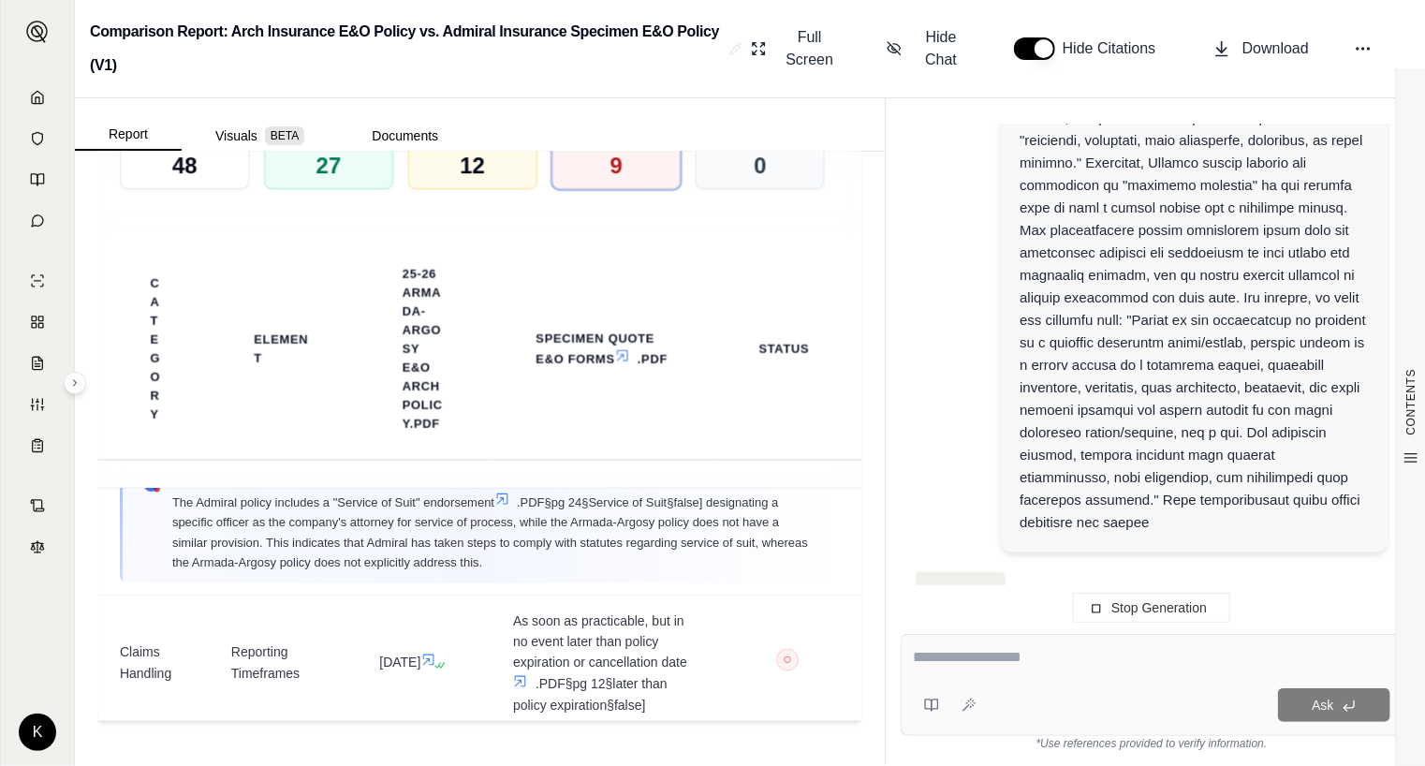
scroll to position [18866, 0]
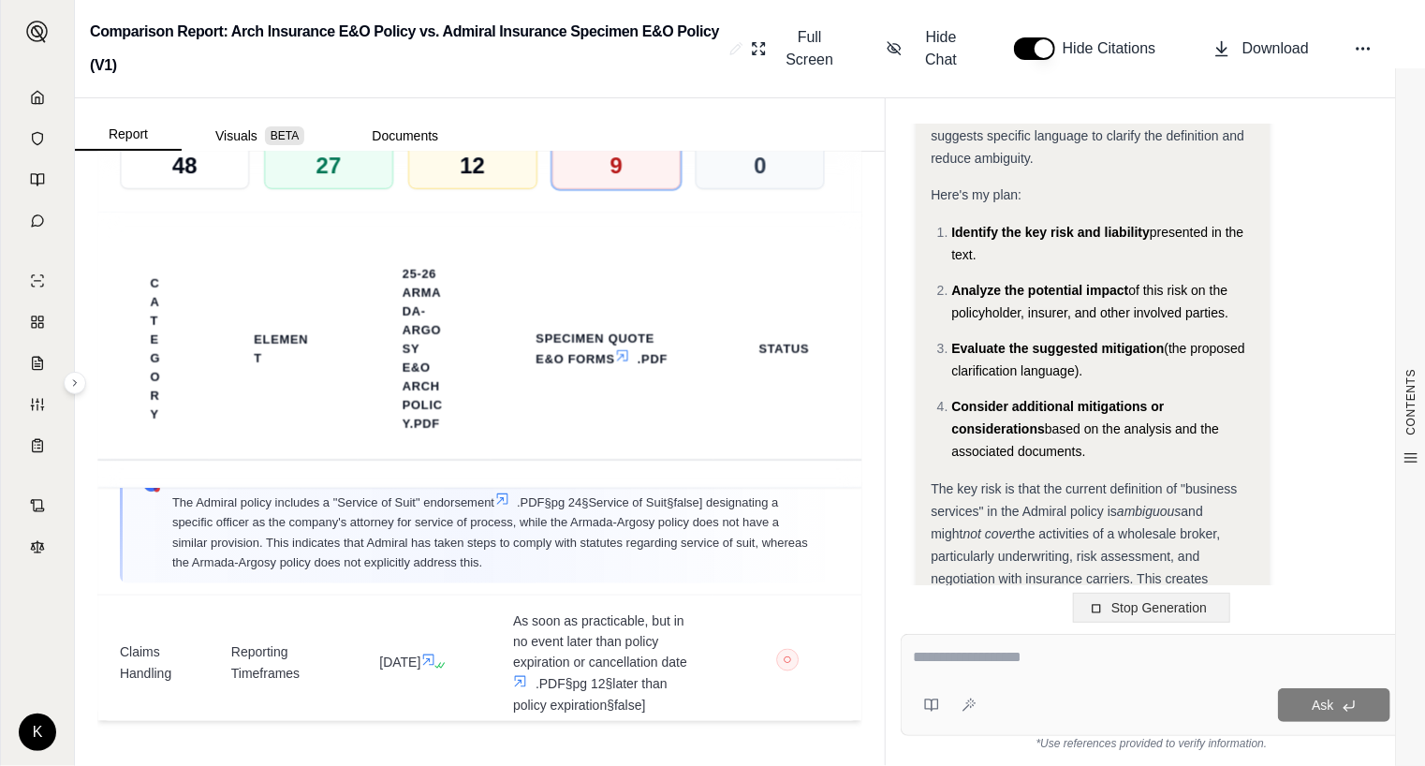
click at [1106, 605] on button "Stop Generation" at bounding box center [1151, 608] width 157 height 30
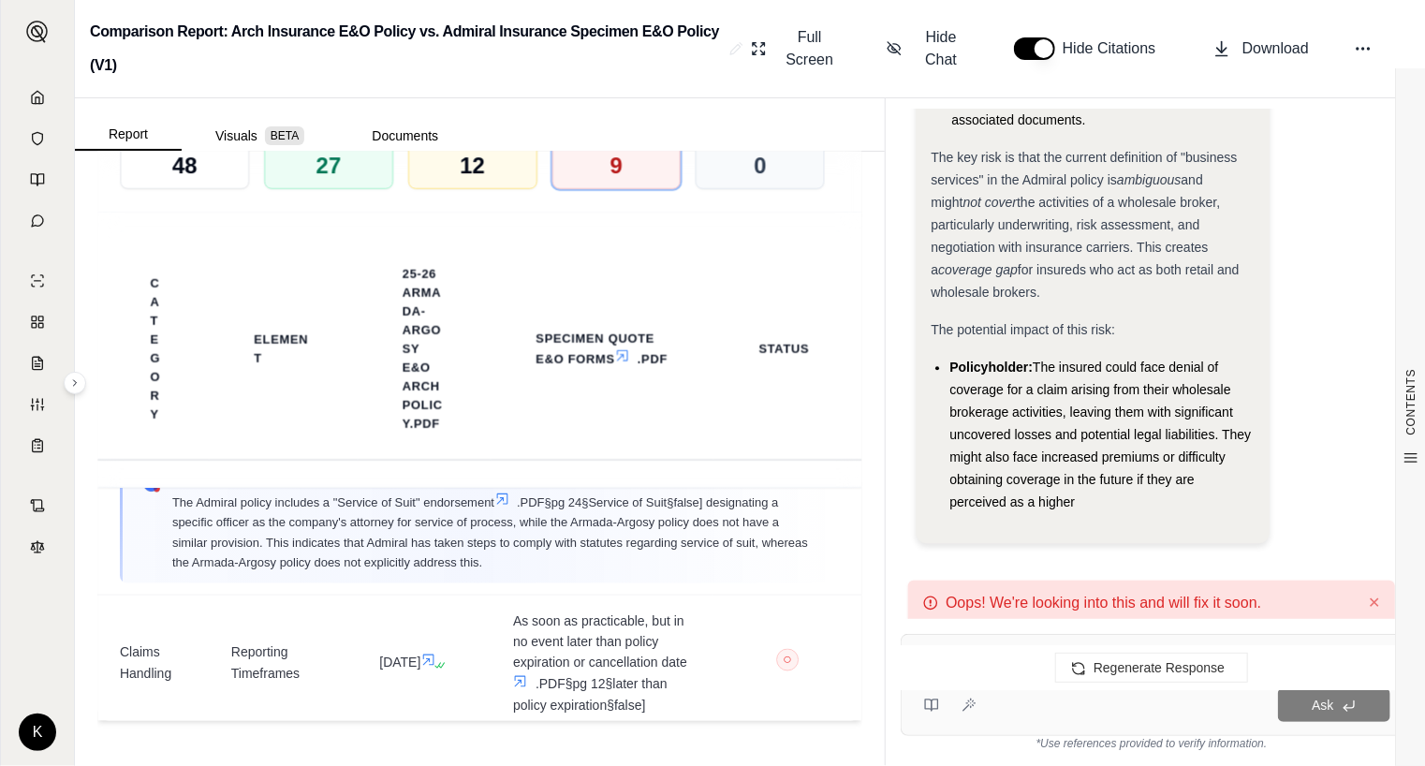
scroll to position [60, 0]
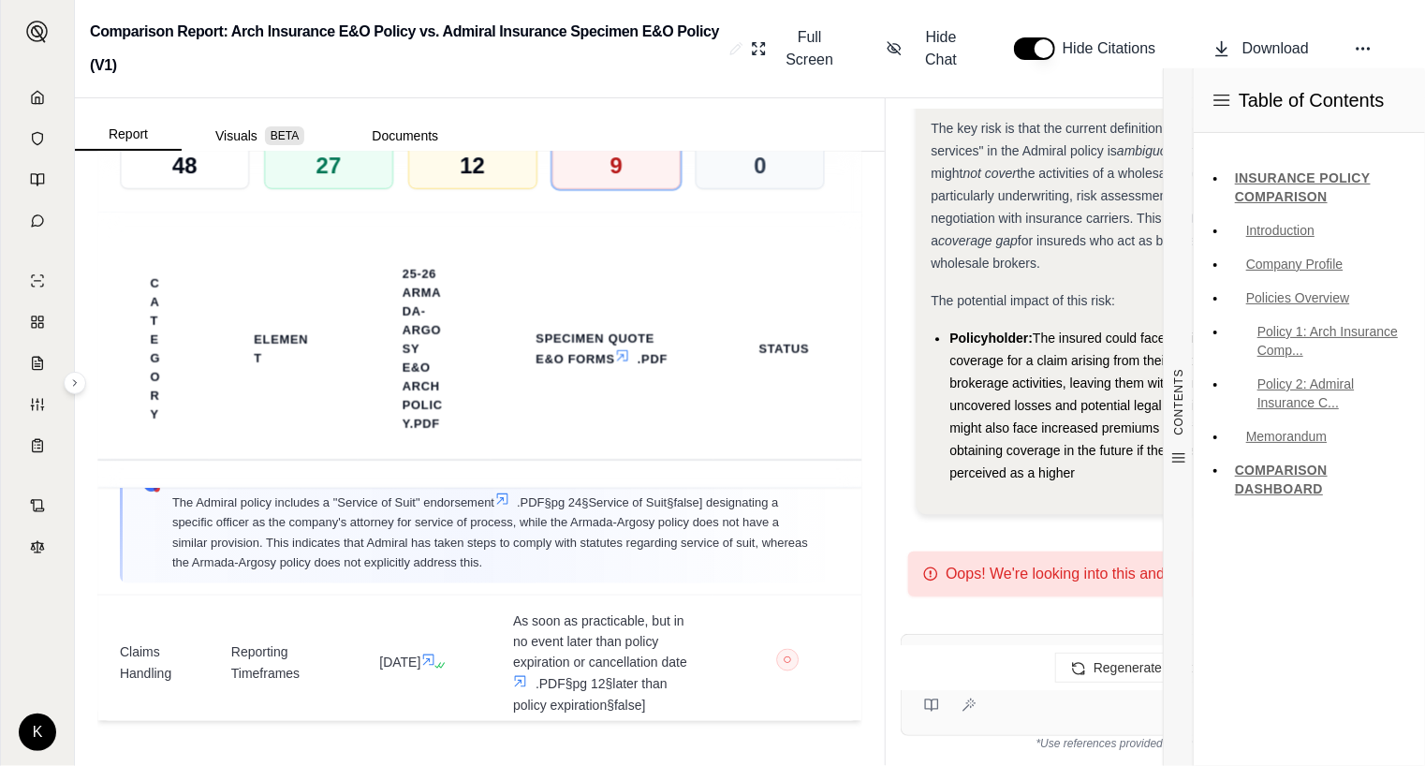
click at [1059, 621] on div "Ask *Use references provided to verify information." at bounding box center [1152, 692] width 532 height 147
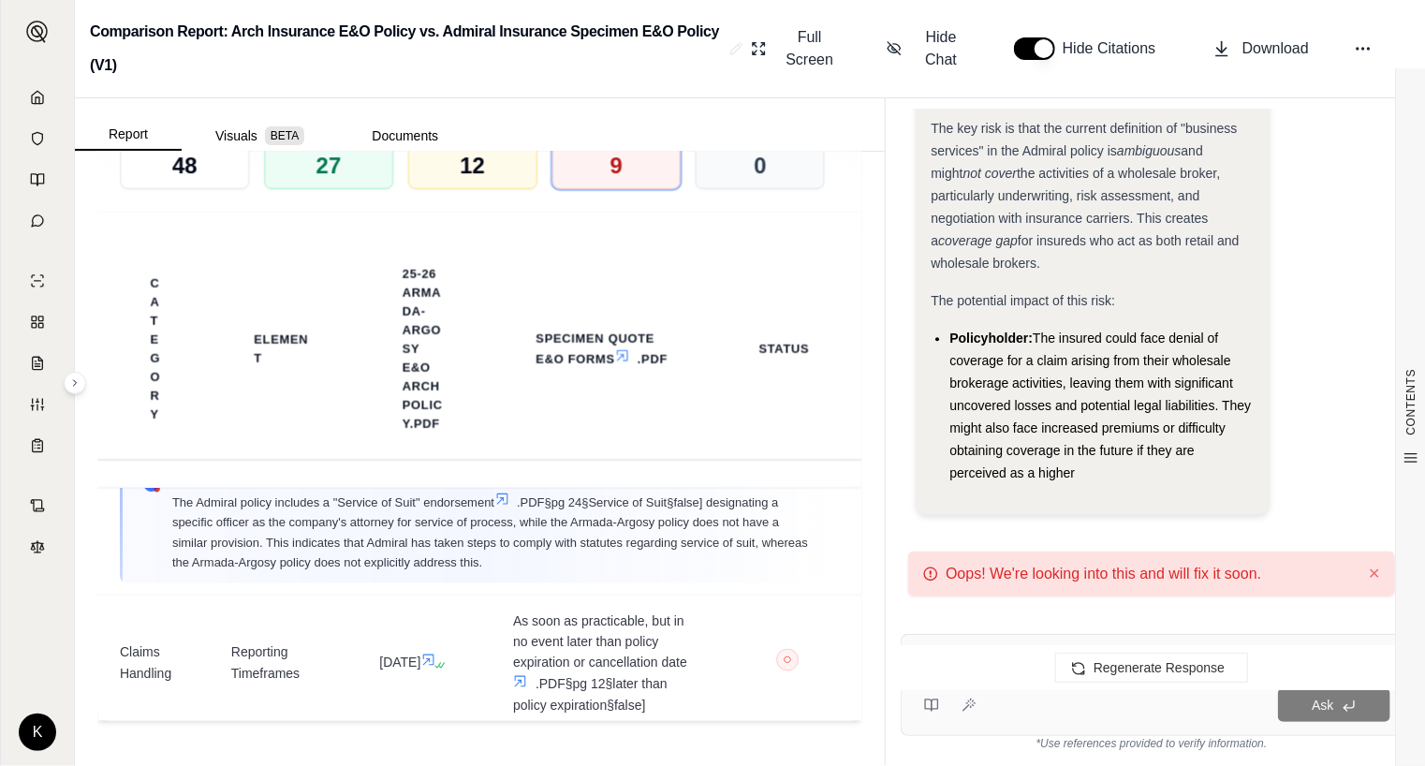
click at [1354, 563] on div "Oops! We're looking into this and will fix it soon. ✕" at bounding box center [1151, 573] width 487 height 45
drag, startPoint x: 1355, startPoint y: 555, endPoint x: 1351, endPoint y: 580, distance: 25.7
click at [1355, 559] on div "Oops! We're looking into this and will fix it soon. ✕" at bounding box center [1151, 573] width 487 height 45
click at [1368, 573] on button "✕" at bounding box center [1374, 574] width 12 height 22
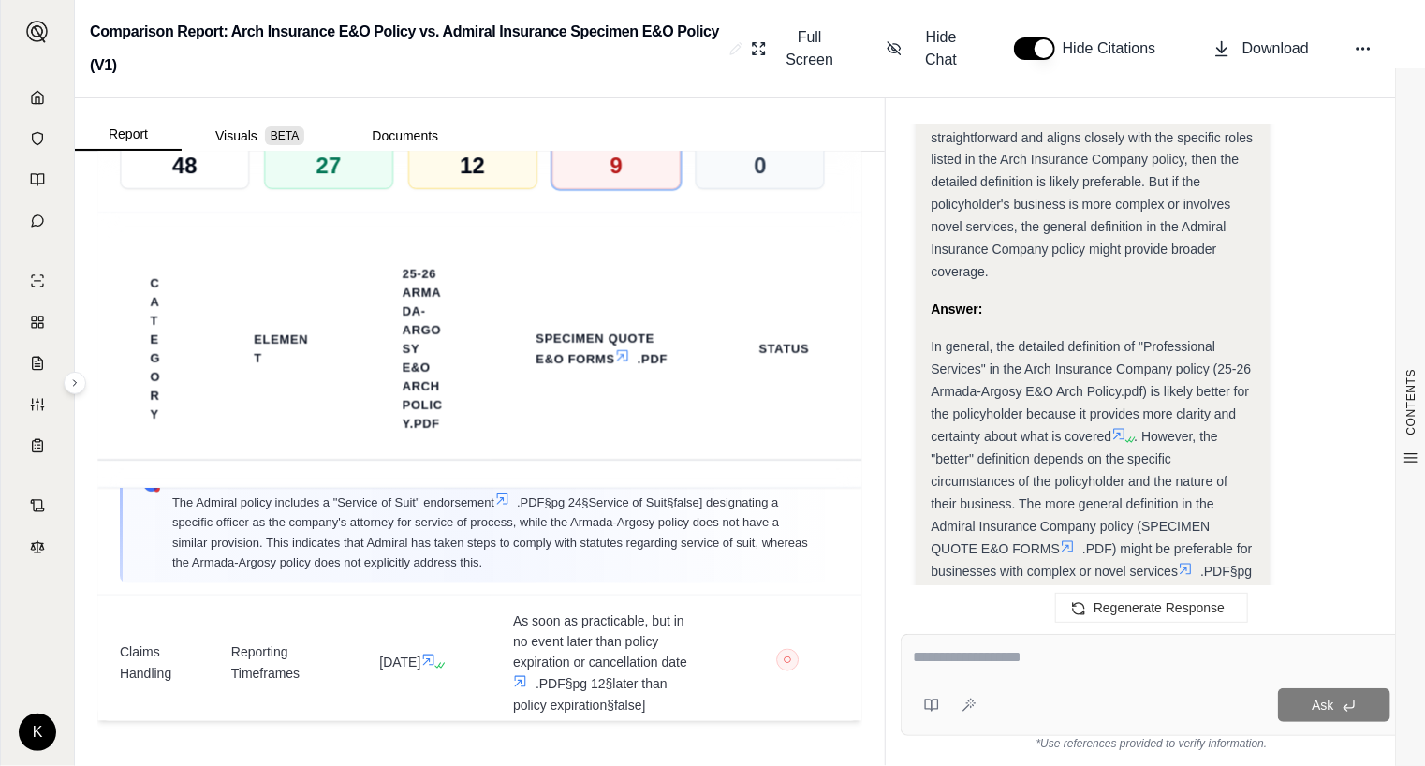
scroll to position [12548, 0]
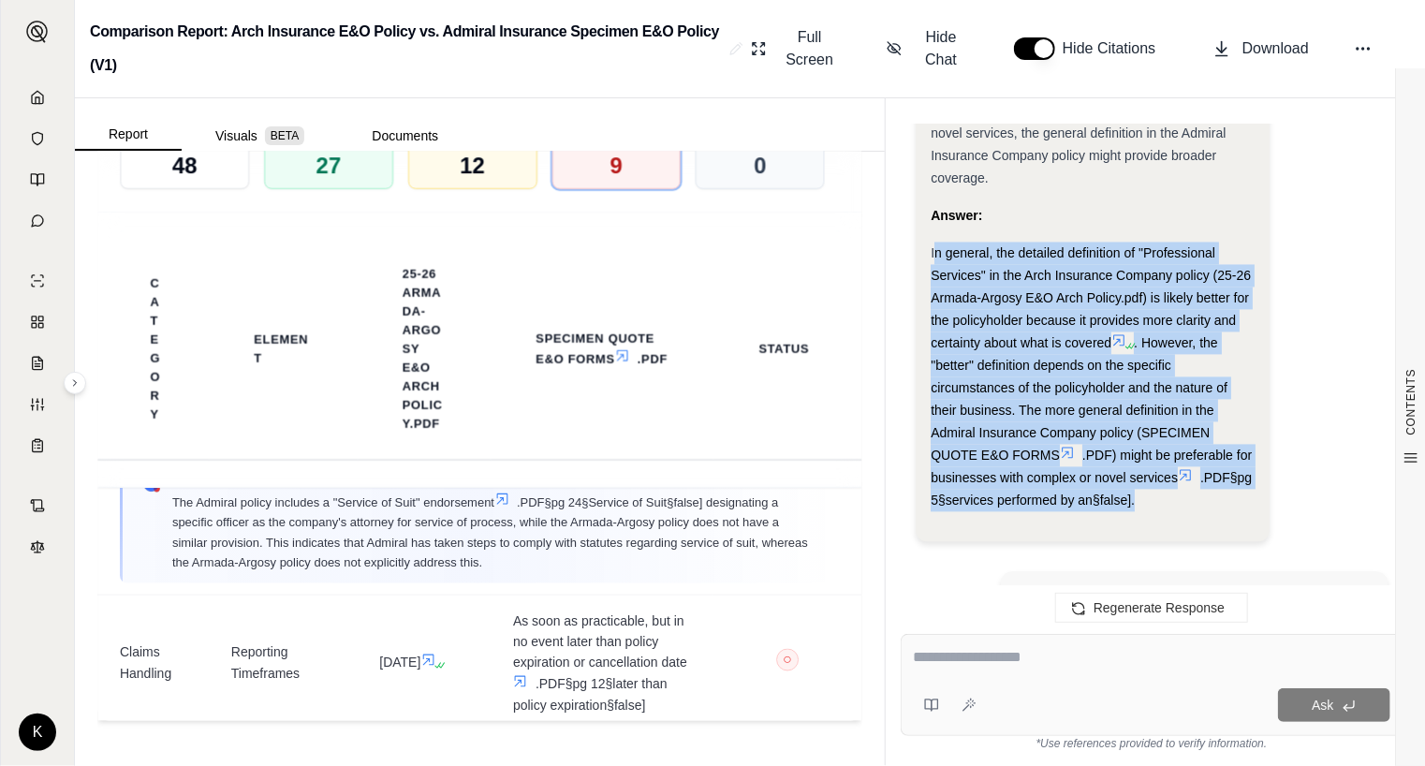
drag, startPoint x: 932, startPoint y: 248, endPoint x: 1206, endPoint y: 518, distance: 383.9
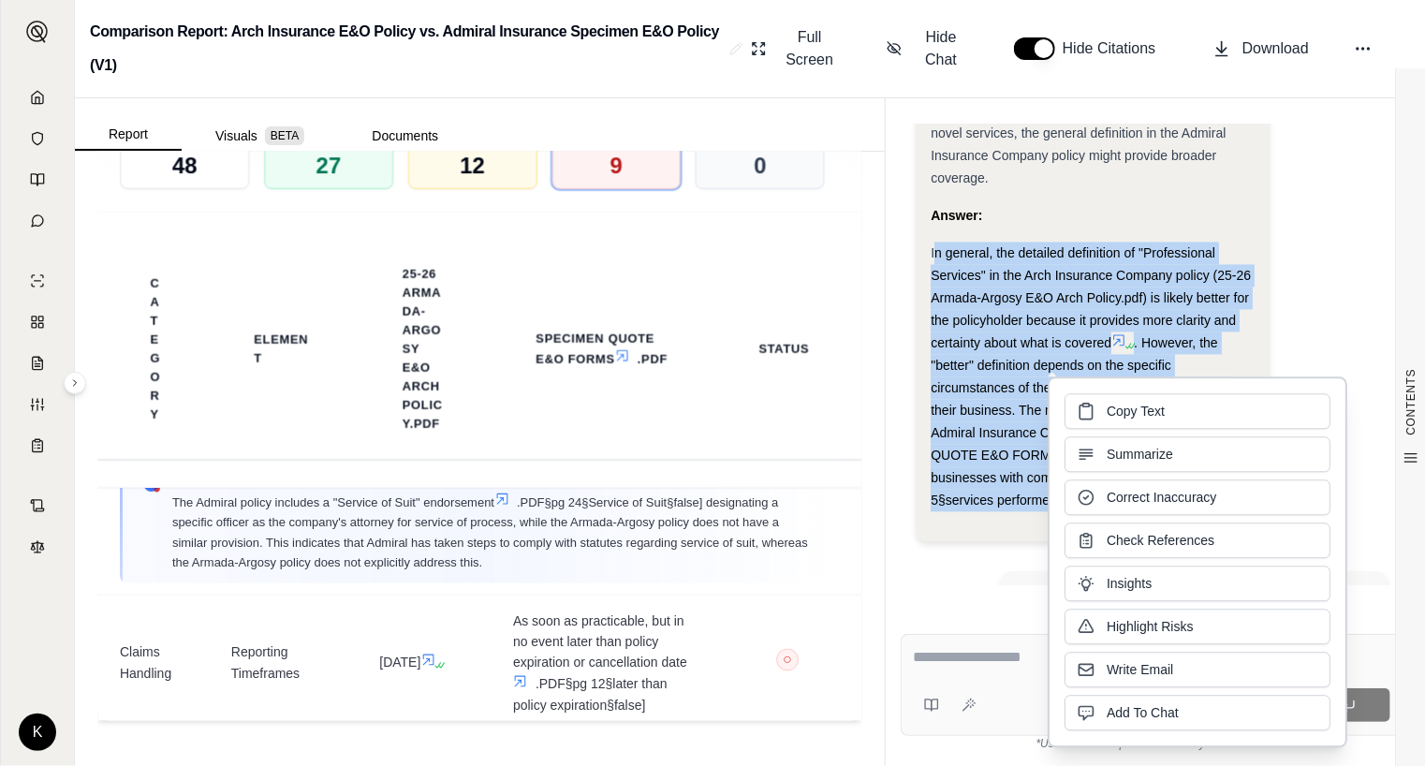
drag, startPoint x: 1127, startPoint y: 465, endPoint x: 1099, endPoint y: 407, distance: 64.5
click at [1099, 407] on button "Copy Text" at bounding box center [1197, 411] width 266 height 36
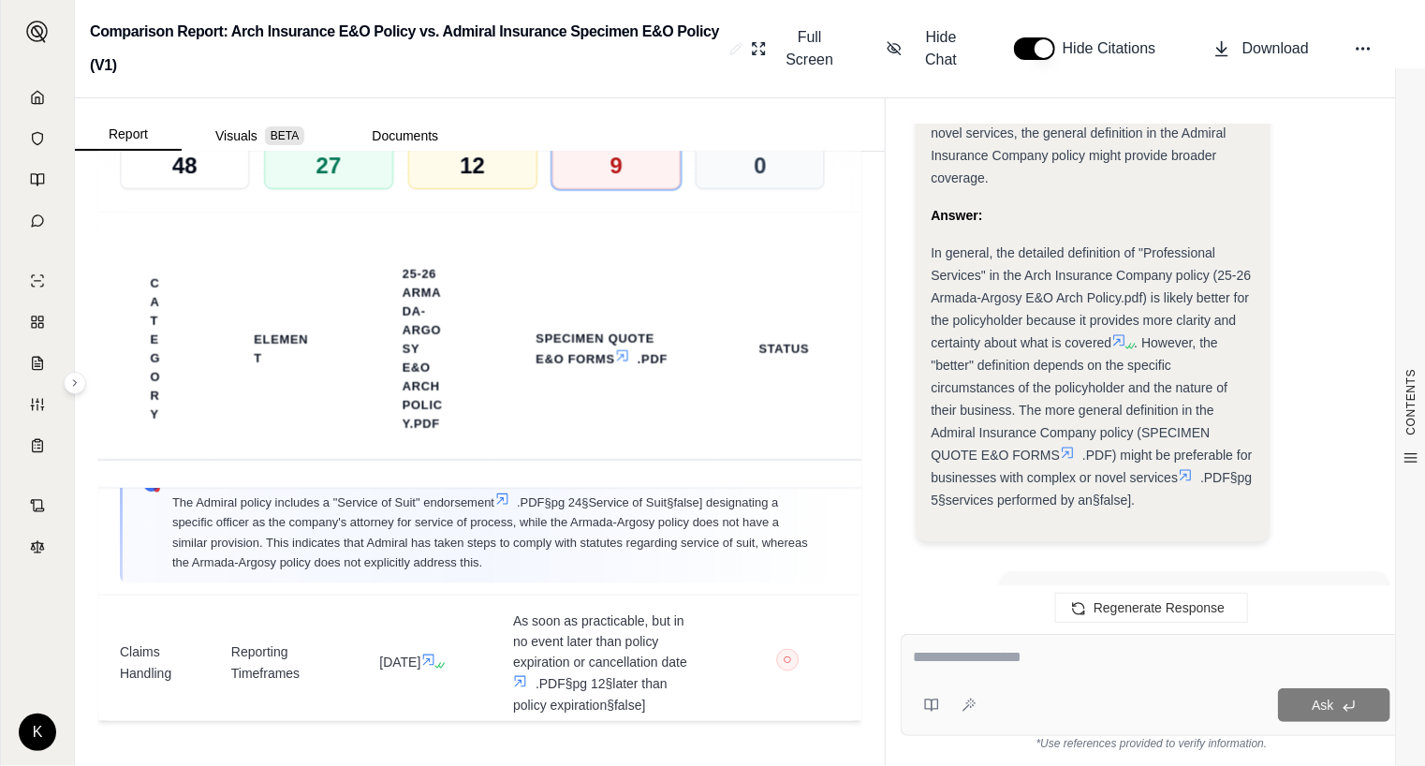
click at [988, 615] on div "Regenerate Response" at bounding box center [1152, 607] width 532 height 45
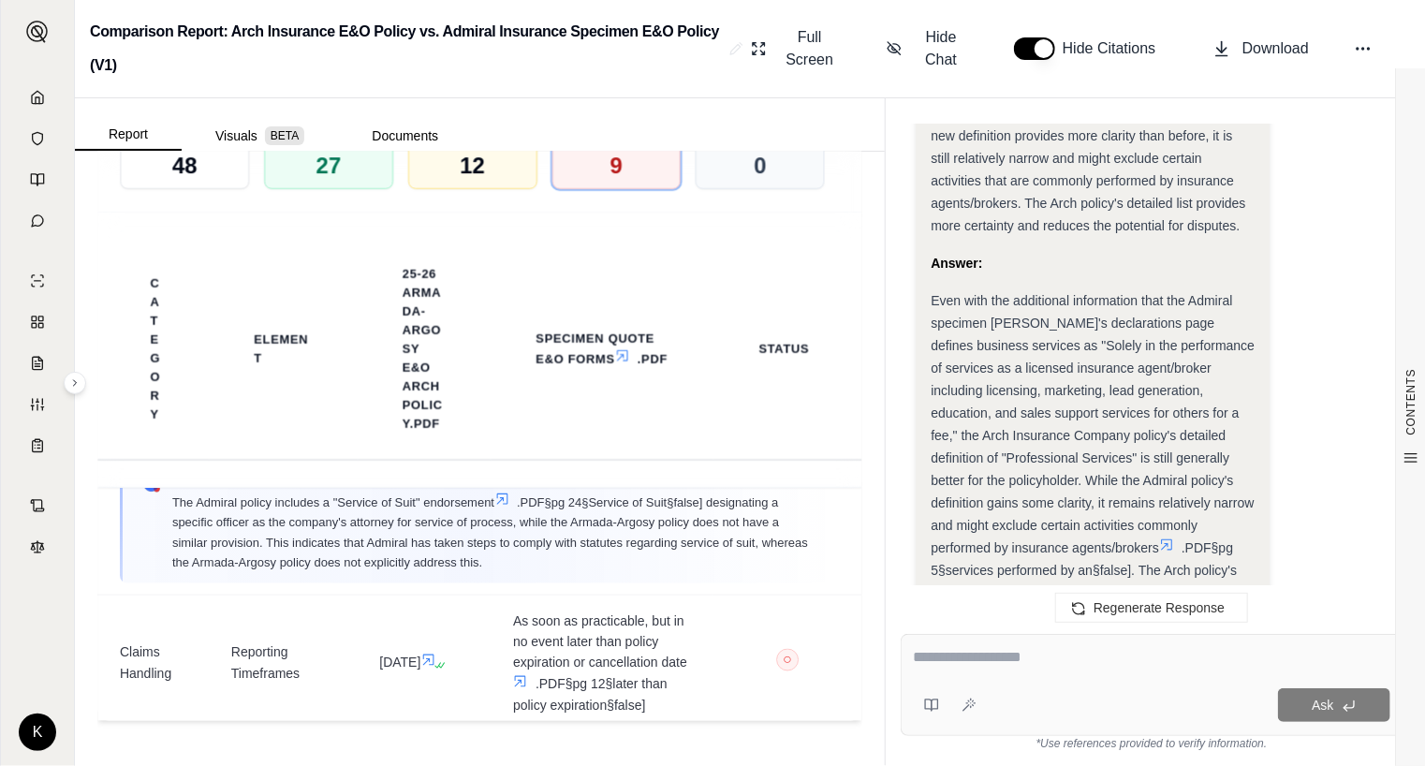
scroll to position [15450, 0]
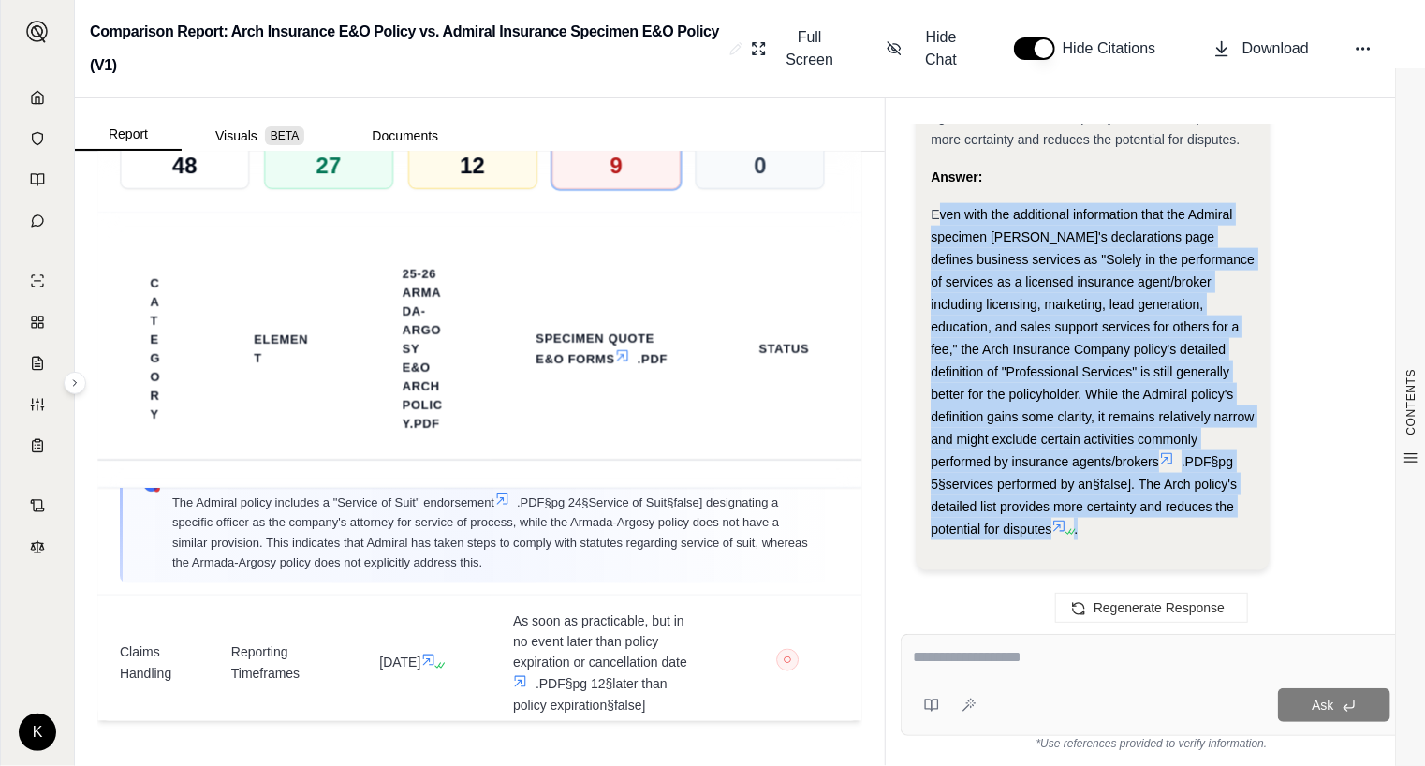
drag, startPoint x: 935, startPoint y: 168, endPoint x: 1085, endPoint y: 503, distance: 366.2
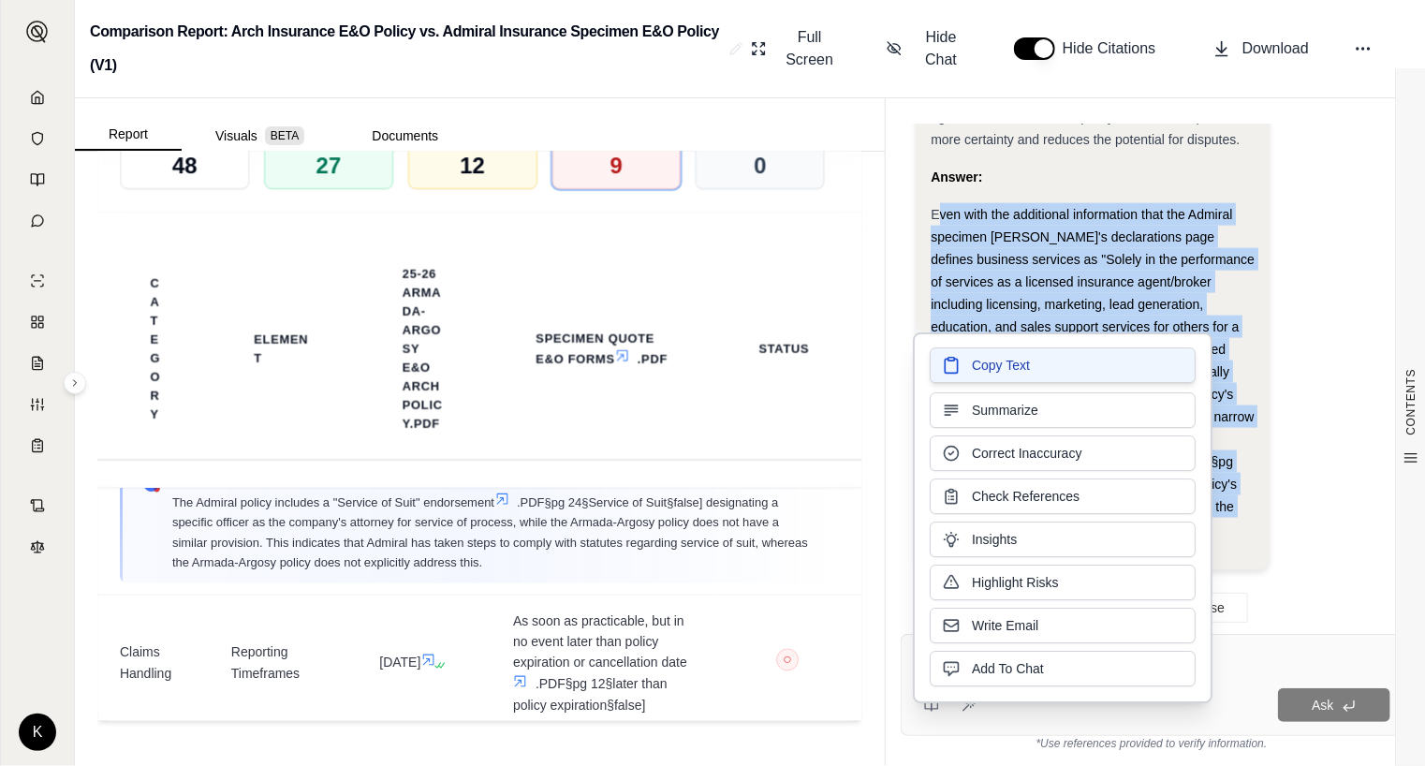
drag, startPoint x: 992, startPoint y: 421, endPoint x: 947, endPoint y: 368, distance: 69.8
click at [947, 368] on icon at bounding box center [951, 365] width 19 height 19
